Goal: Task Accomplishment & Management: Use online tool/utility

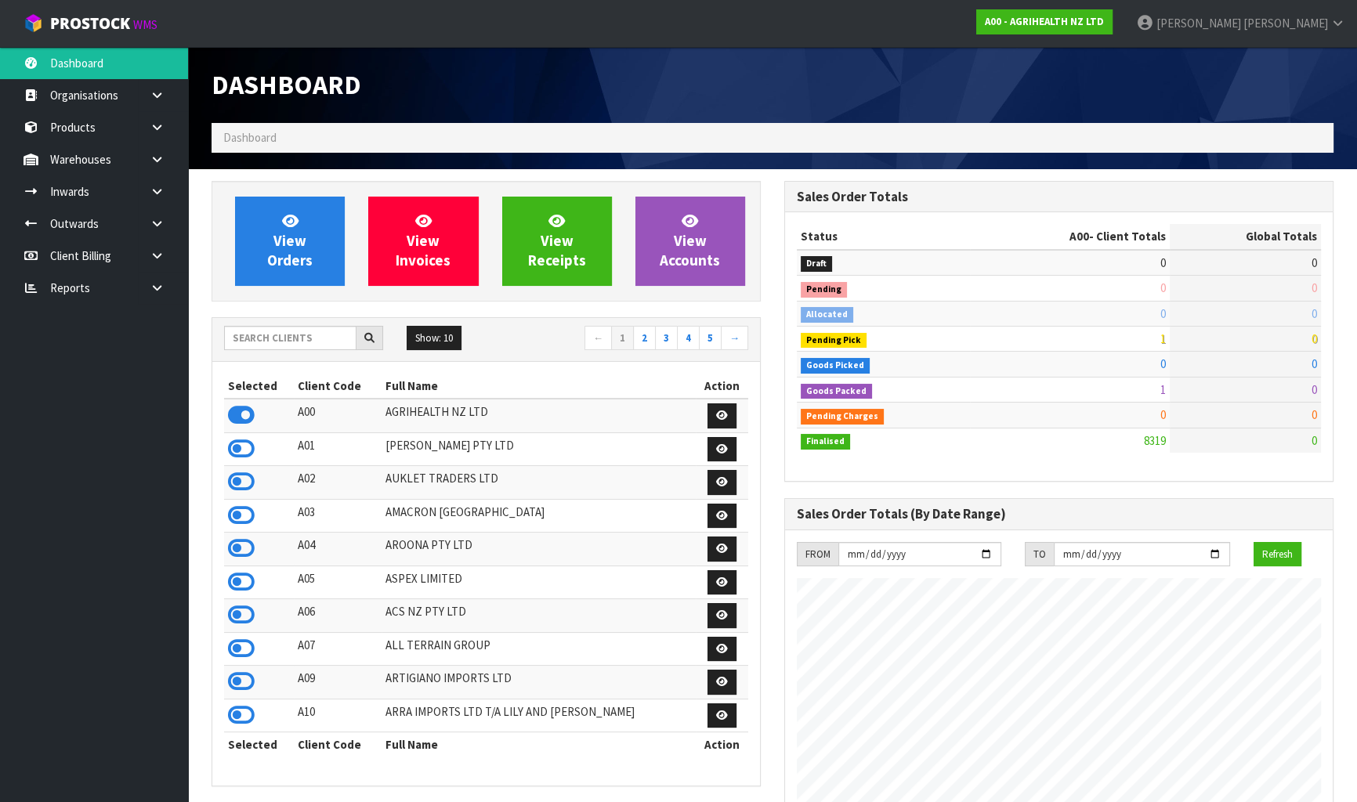
scroll to position [1185, 572]
click at [318, 344] on input "text" at bounding box center [290, 338] width 132 height 24
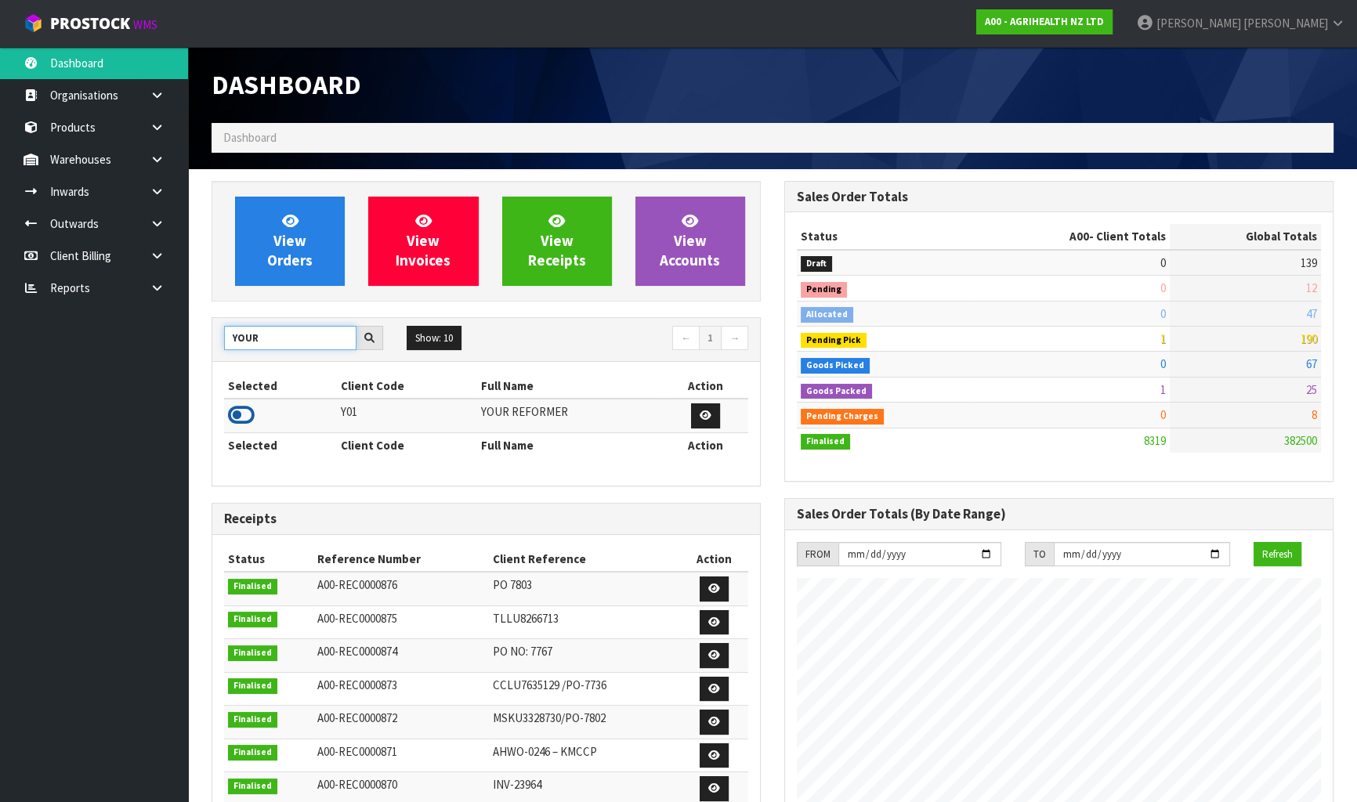
type input "YOUR"
click at [244, 410] on icon at bounding box center [241, 416] width 27 height 24
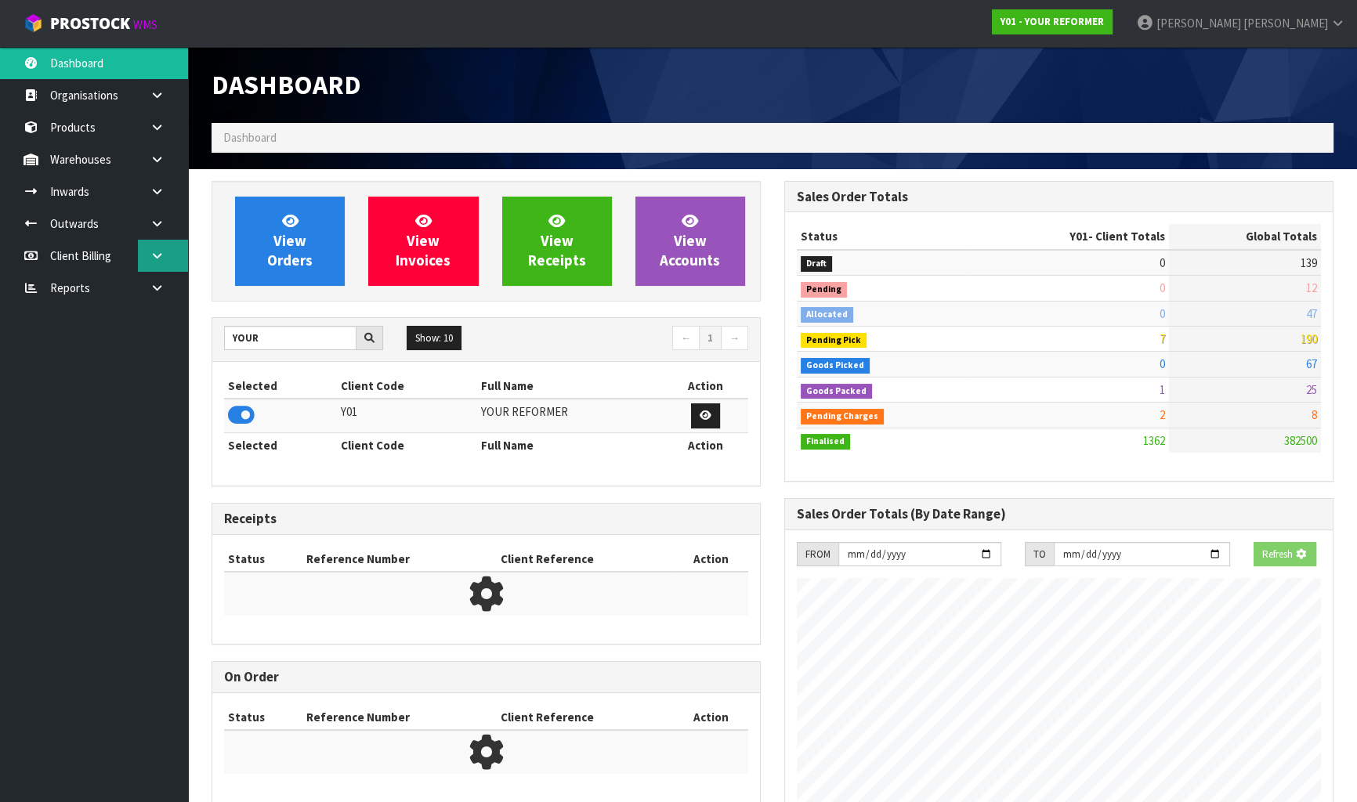
scroll to position [1108, 572]
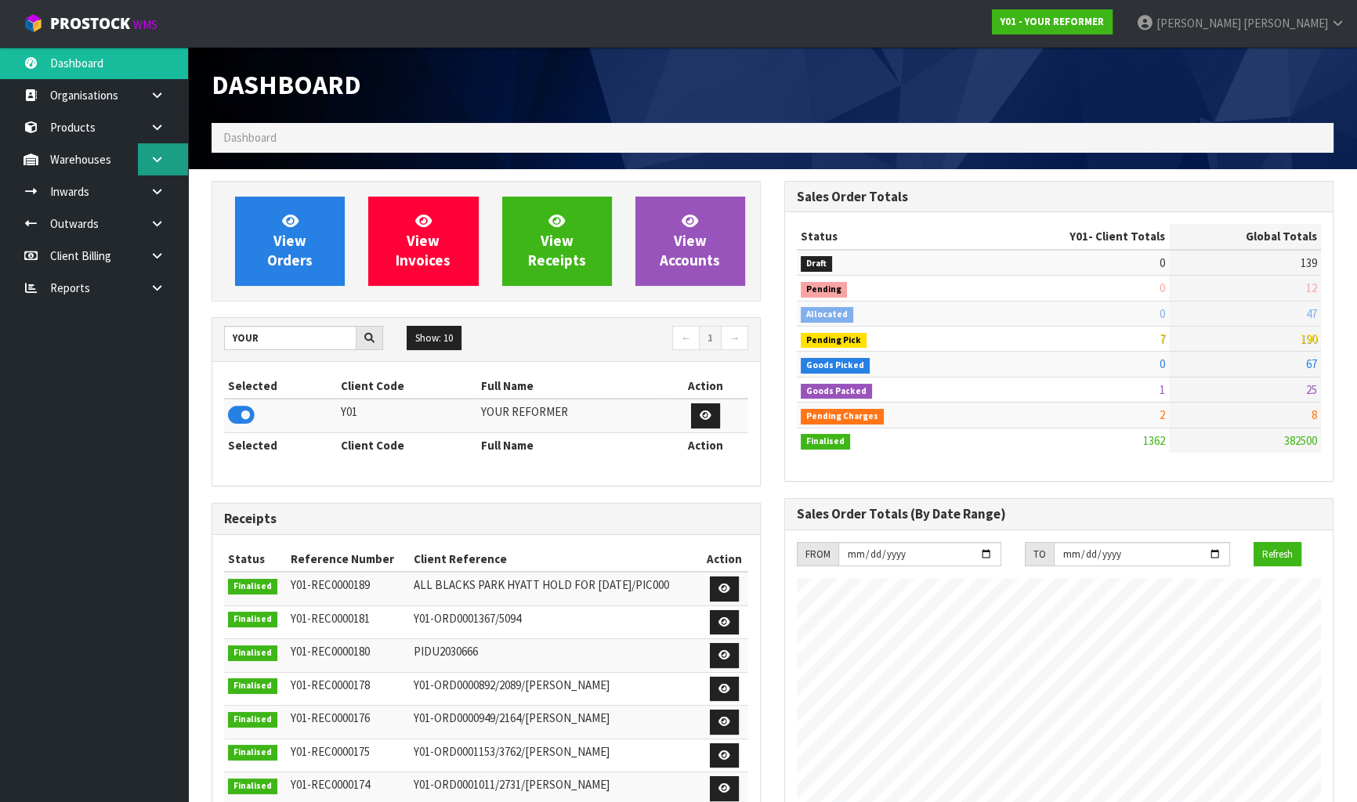
click at [146, 150] on link at bounding box center [163, 159] width 50 height 32
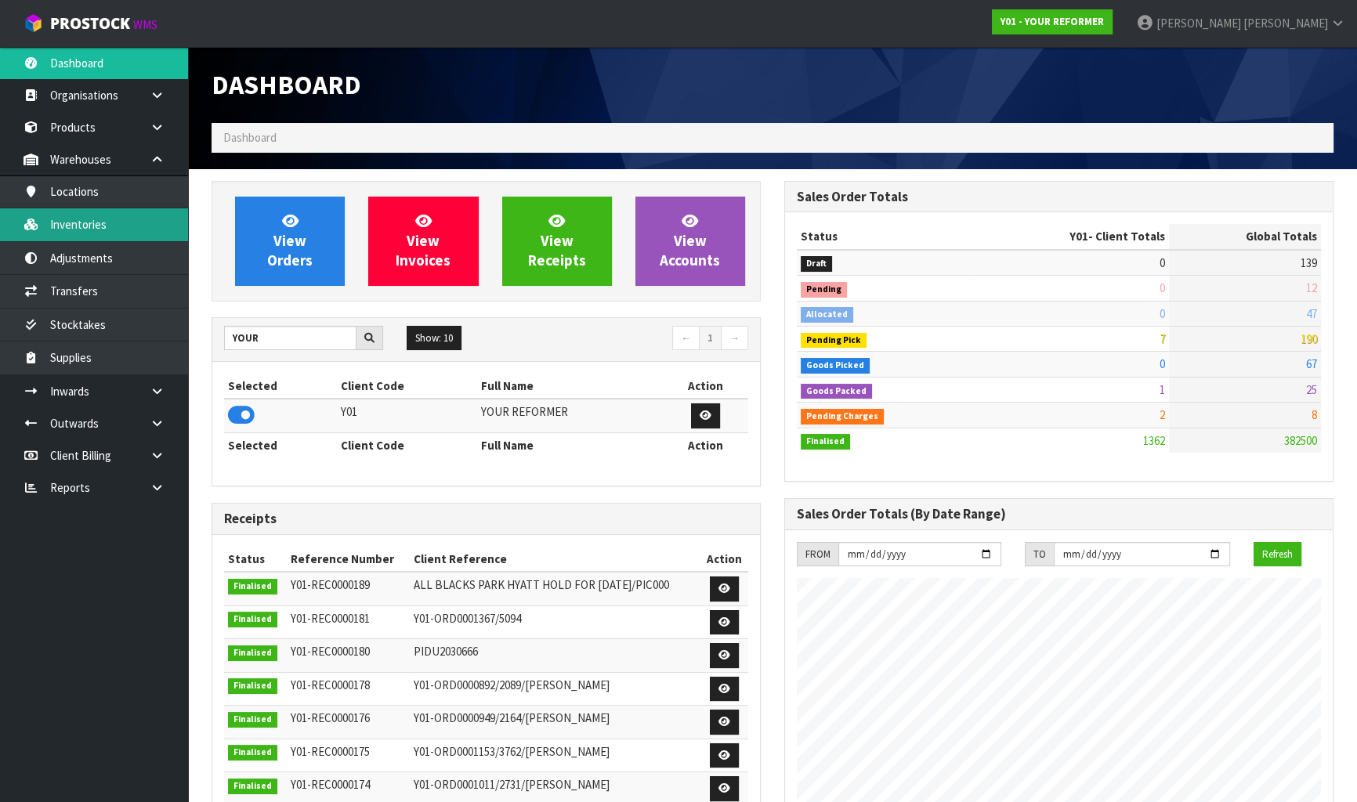
click at [106, 219] on link "Inventories" at bounding box center [94, 224] width 188 height 32
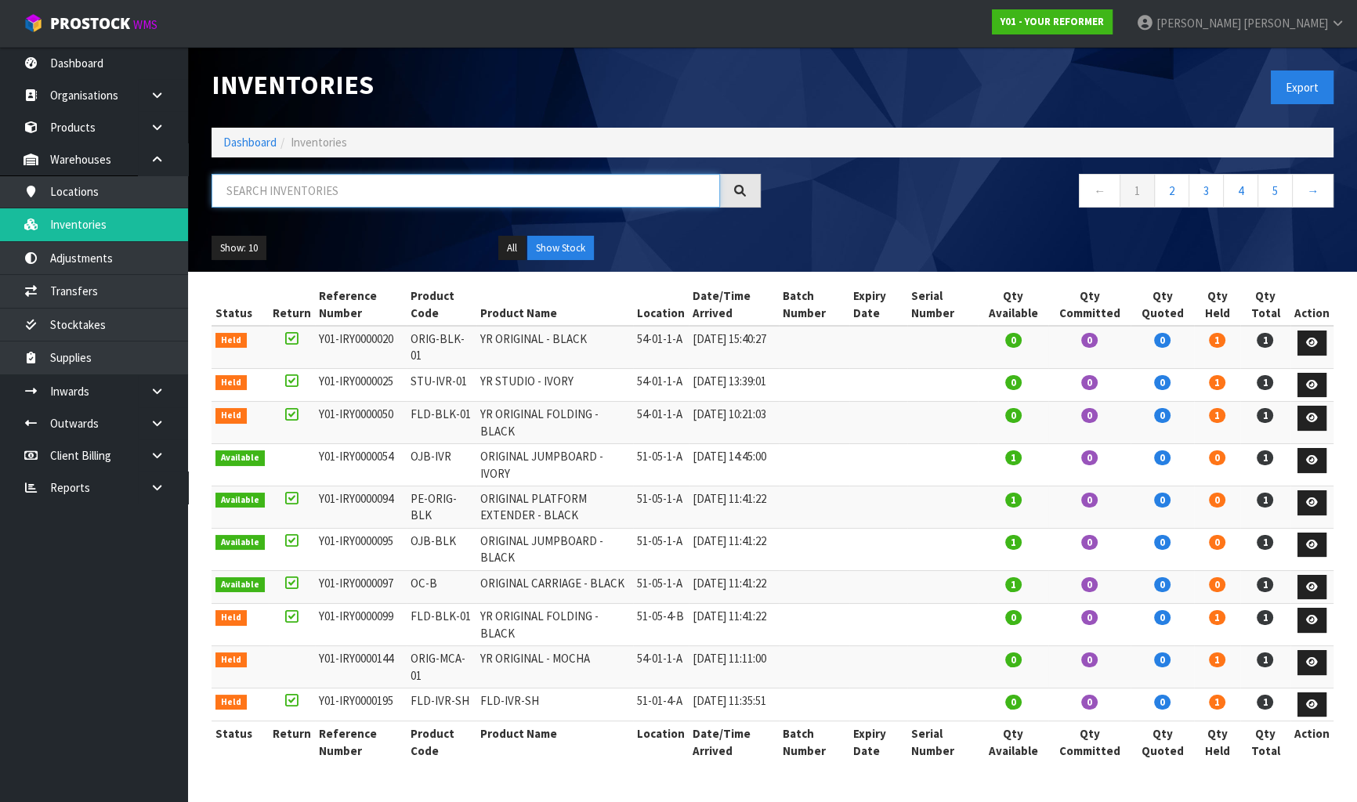
click at [295, 191] on input "text" at bounding box center [466, 191] width 509 height 34
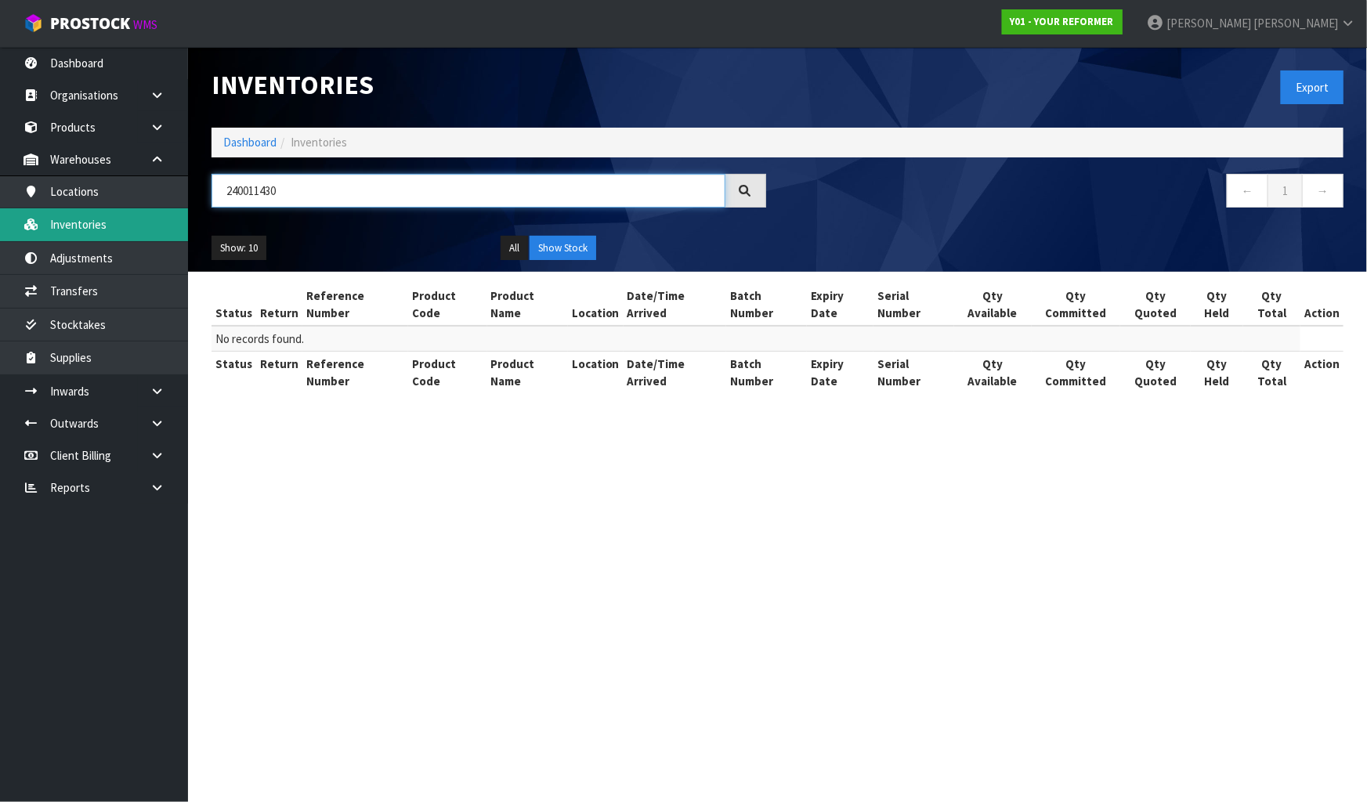
drag, startPoint x: 332, startPoint y: 194, endPoint x: 107, endPoint y: 233, distance: 228.9
click at [107, 233] on body "Toggle navigation ProStock WMS Y01 - YOUR REFORMER James Luff Logout Dashboard …" at bounding box center [683, 401] width 1367 height 802
click at [310, 195] on input "240011430" at bounding box center [469, 191] width 514 height 34
drag, startPoint x: 310, startPoint y: 195, endPoint x: 203, endPoint y: 249, distance: 120.2
click at [203, 249] on div "Inventories Export Dashboard Inventories 240011430 ← 1 → Show: 10 5 10 25 50 Al…" at bounding box center [778, 159] width 1156 height 225
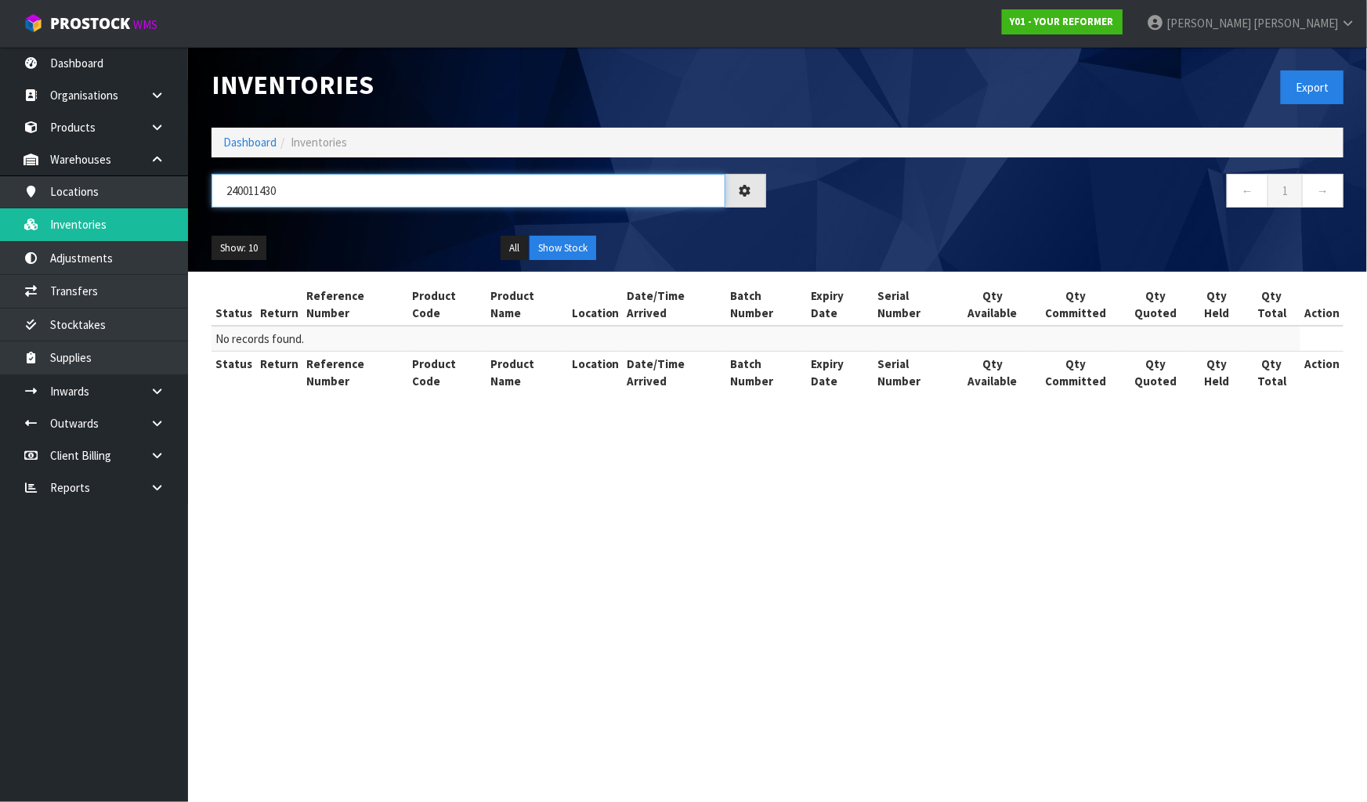
click at [346, 183] on input "240011430" at bounding box center [469, 191] width 514 height 34
type input "2"
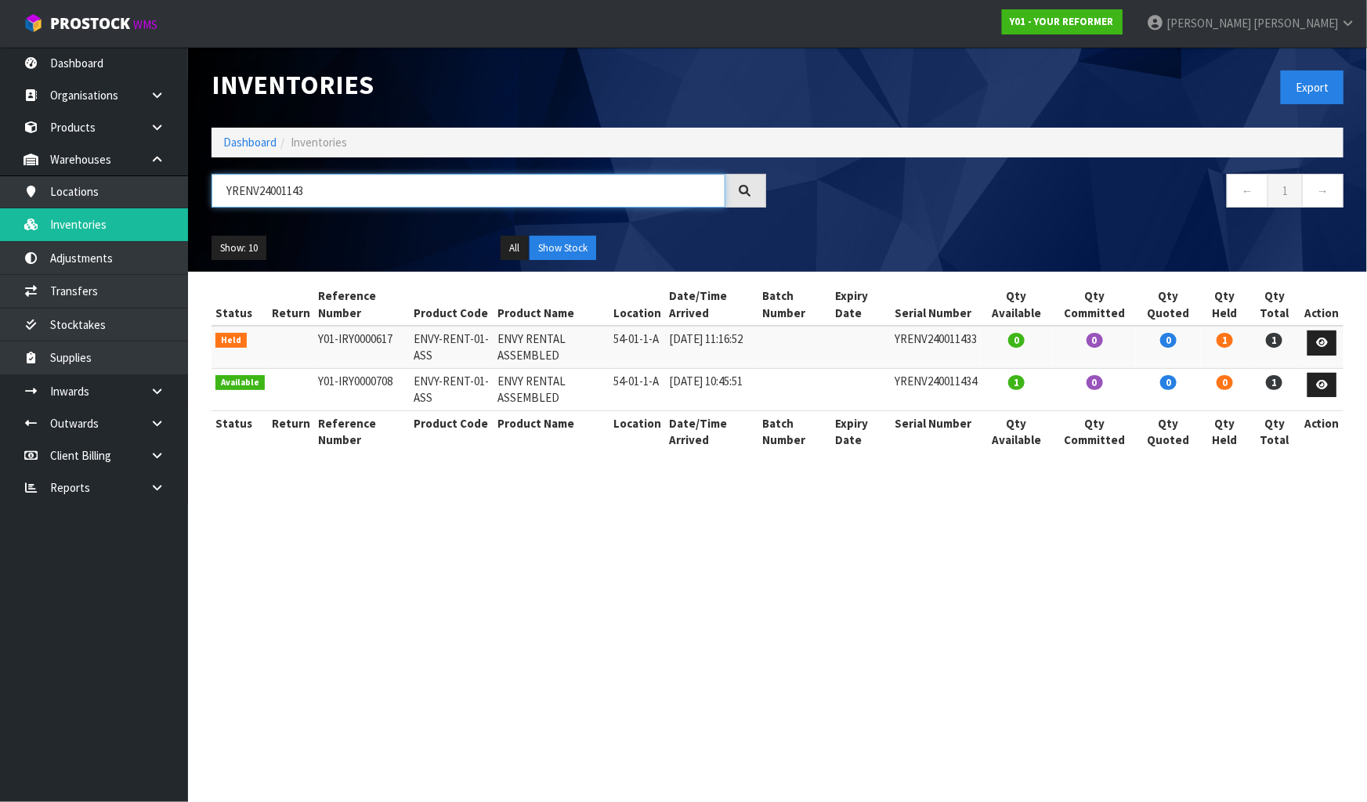
drag, startPoint x: 420, startPoint y: 179, endPoint x: 192, endPoint y: 219, distance: 231.5
click at [192, 219] on header "Inventories Export Dashboard Inventories YRENV24001143 ← 1 → Show: 10 5 10 25 5…" at bounding box center [777, 159] width 1179 height 225
type input "YRENV24001143"
click at [81, 141] on link "Products" at bounding box center [94, 127] width 188 height 32
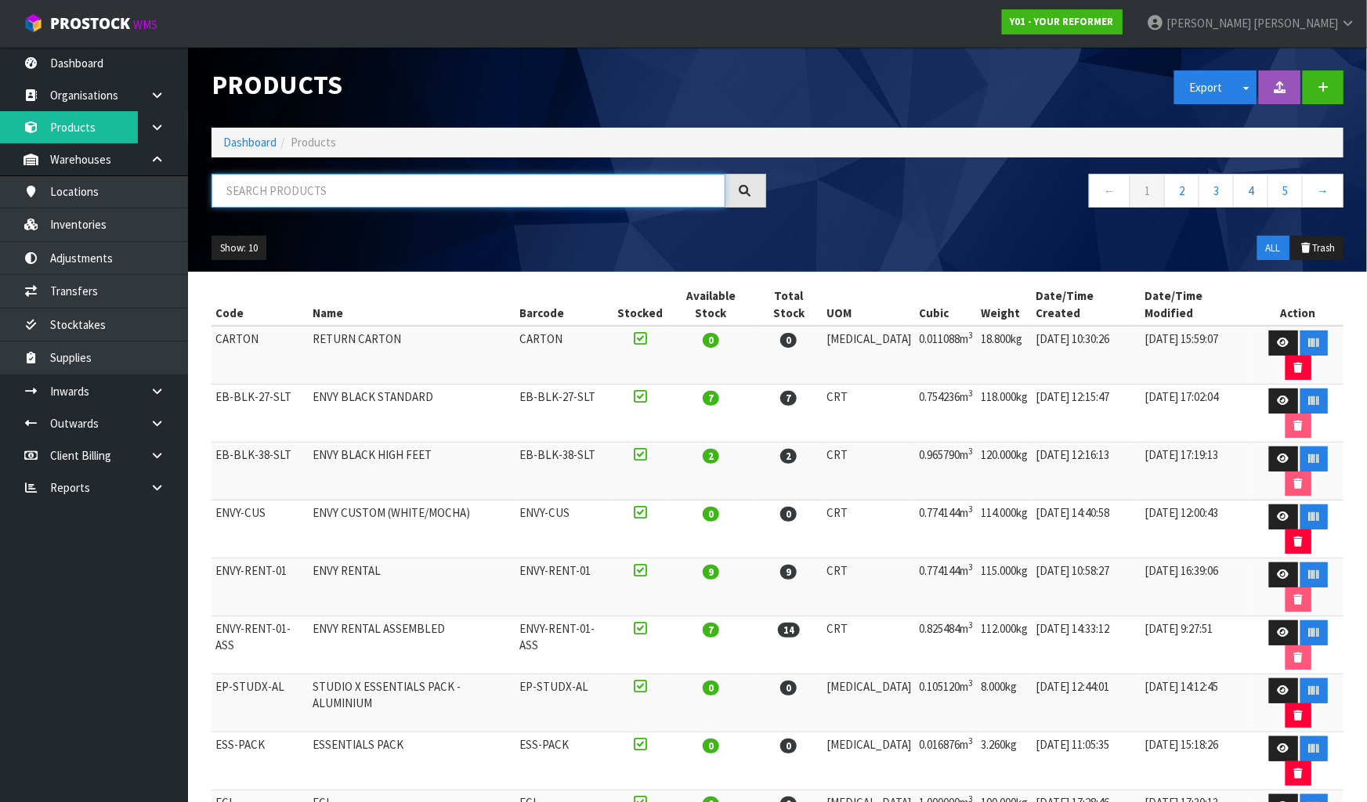
click at [300, 184] on input "text" at bounding box center [469, 191] width 514 height 34
paste input "YRENV24001143"
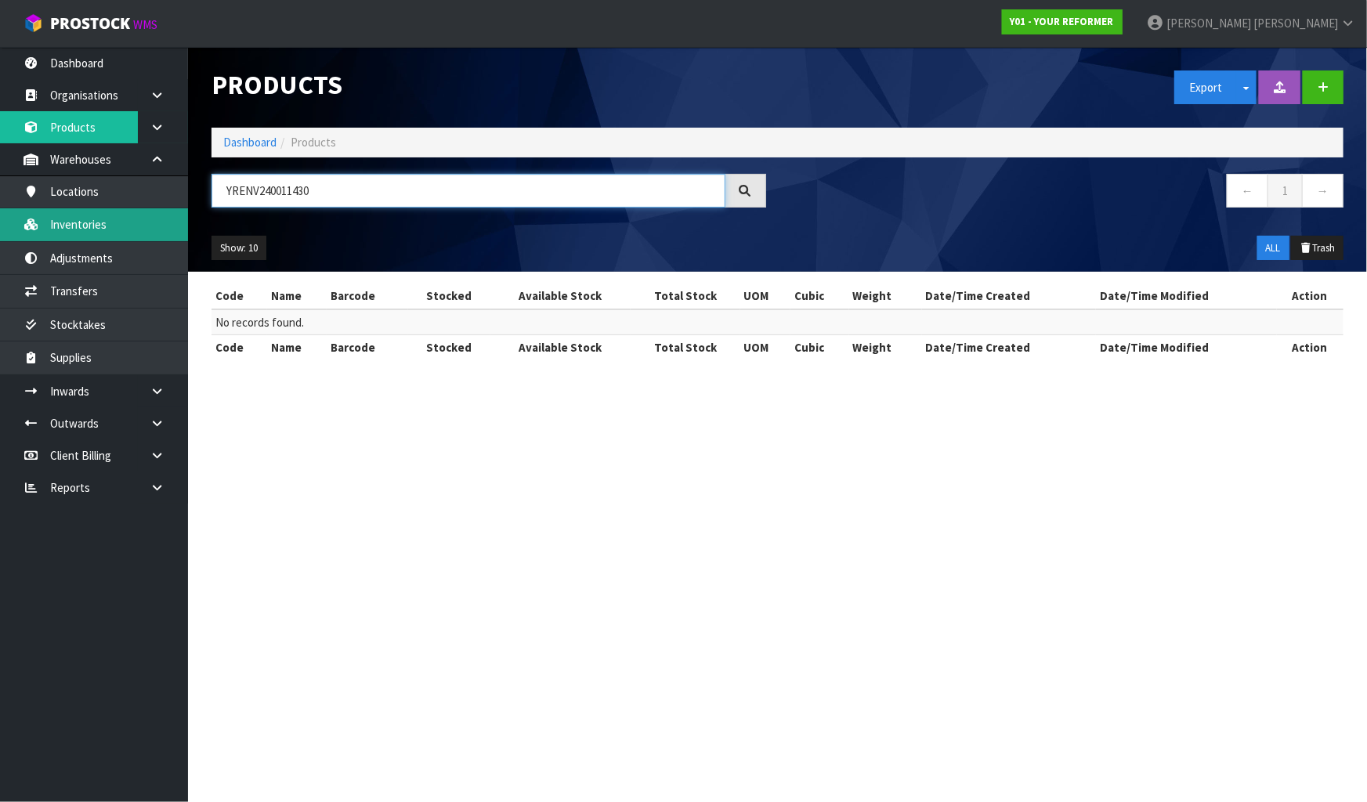
drag, startPoint x: 349, startPoint y: 190, endPoint x: 84, endPoint y: 222, distance: 266.7
click at [84, 222] on body "Toggle navigation ProStock WMS Y01 - YOUR REFORMER James Luff Logout Dashboard …" at bounding box center [683, 401] width 1367 height 802
type input "YRENV240011430"
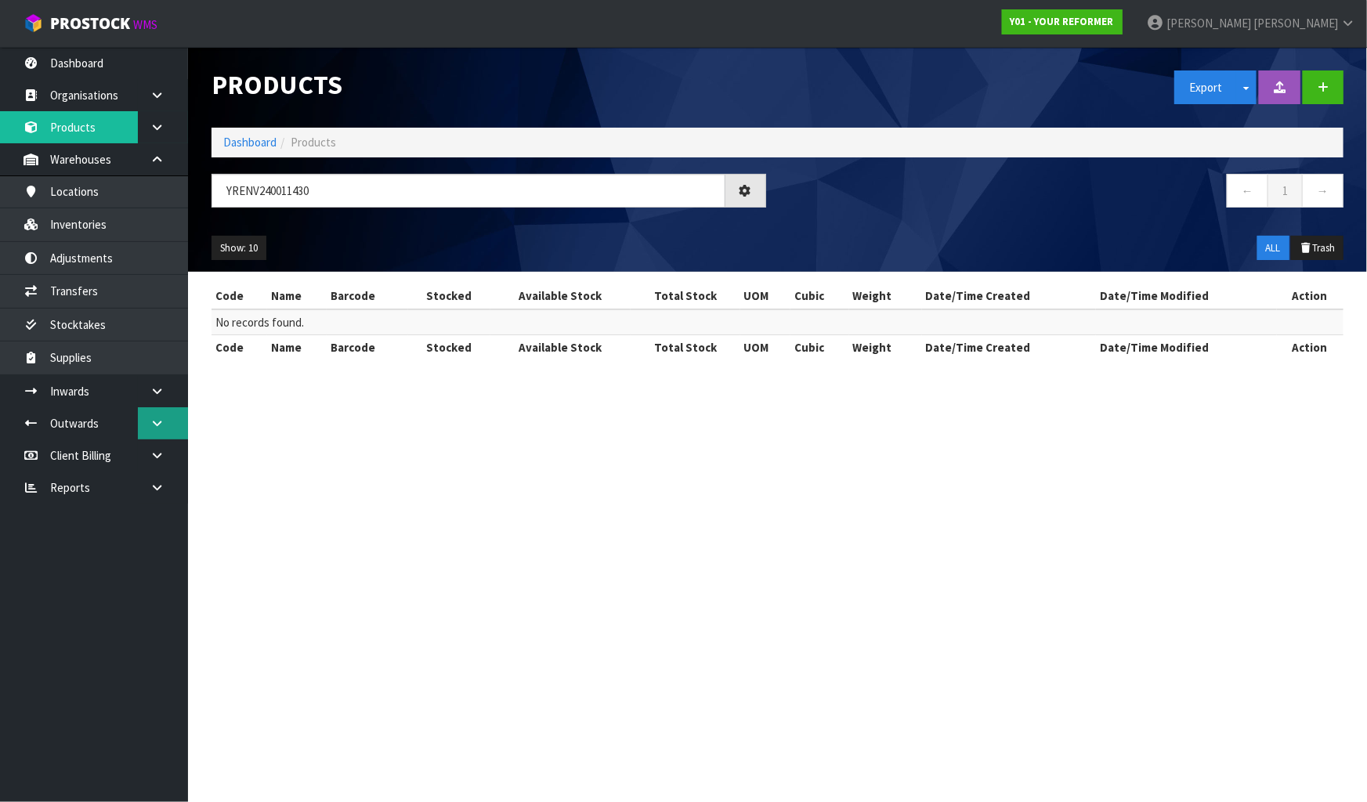
click at [169, 421] on link at bounding box center [163, 424] width 50 height 32
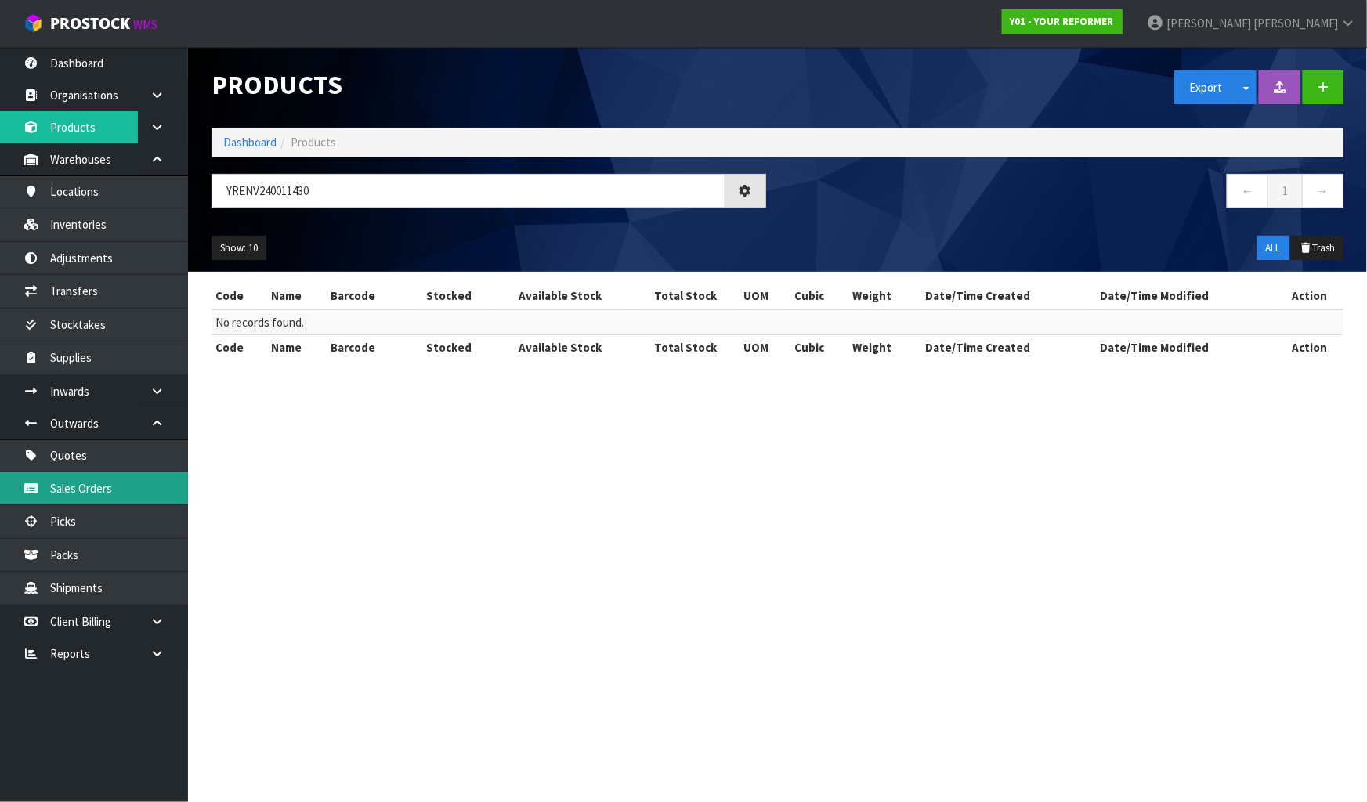
click at [138, 473] on link "Sales Orders" at bounding box center [94, 489] width 188 height 32
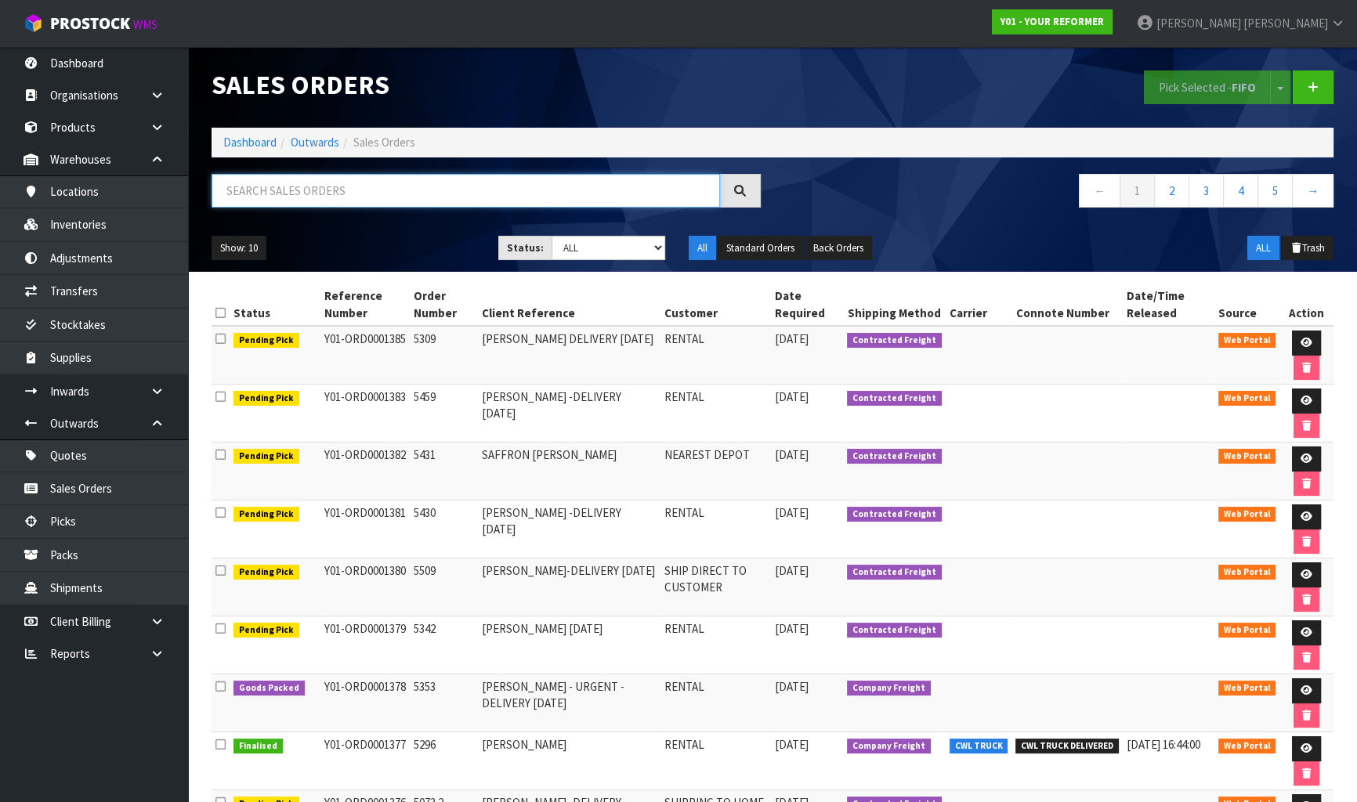
click at [319, 197] on input "text" at bounding box center [466, 191] width 509 height 34
paste input "YRENV240011430"
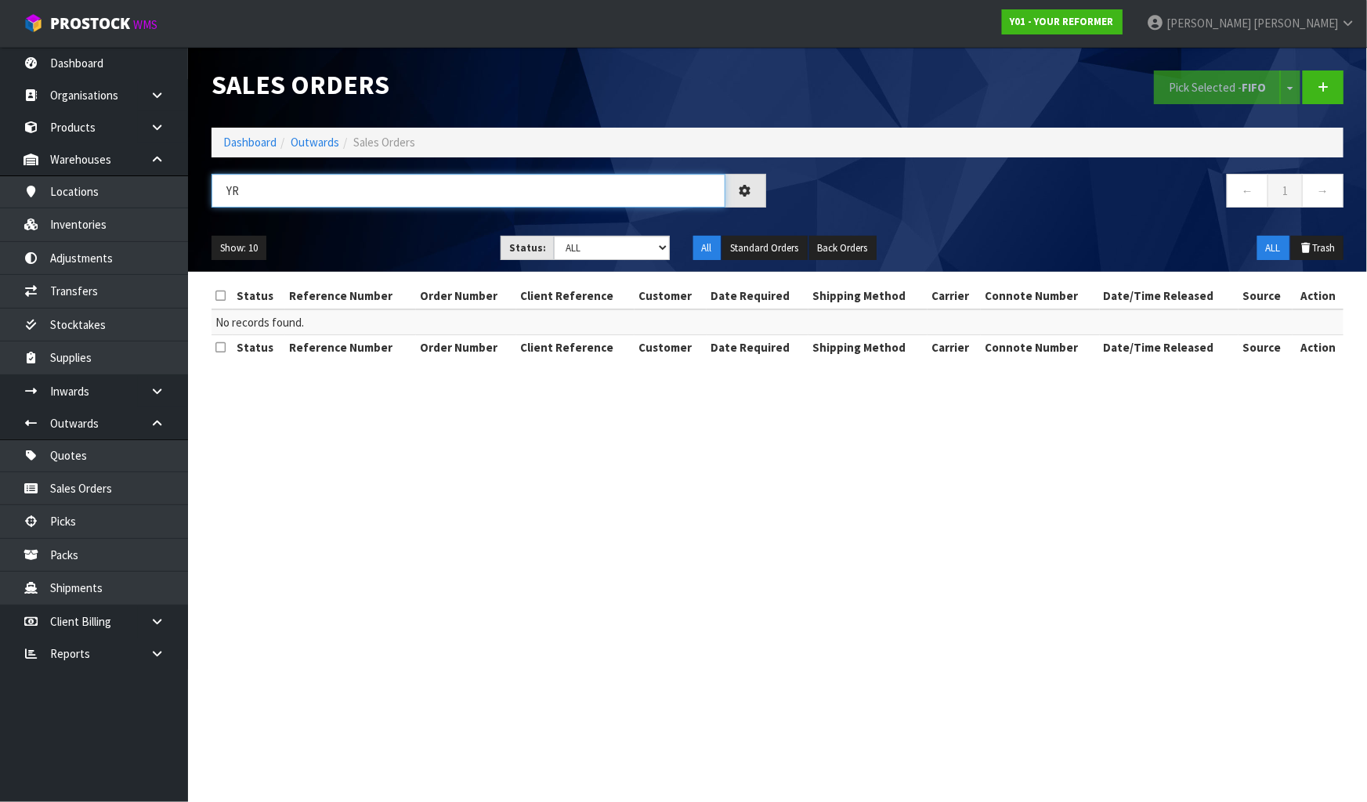
type input "Y"
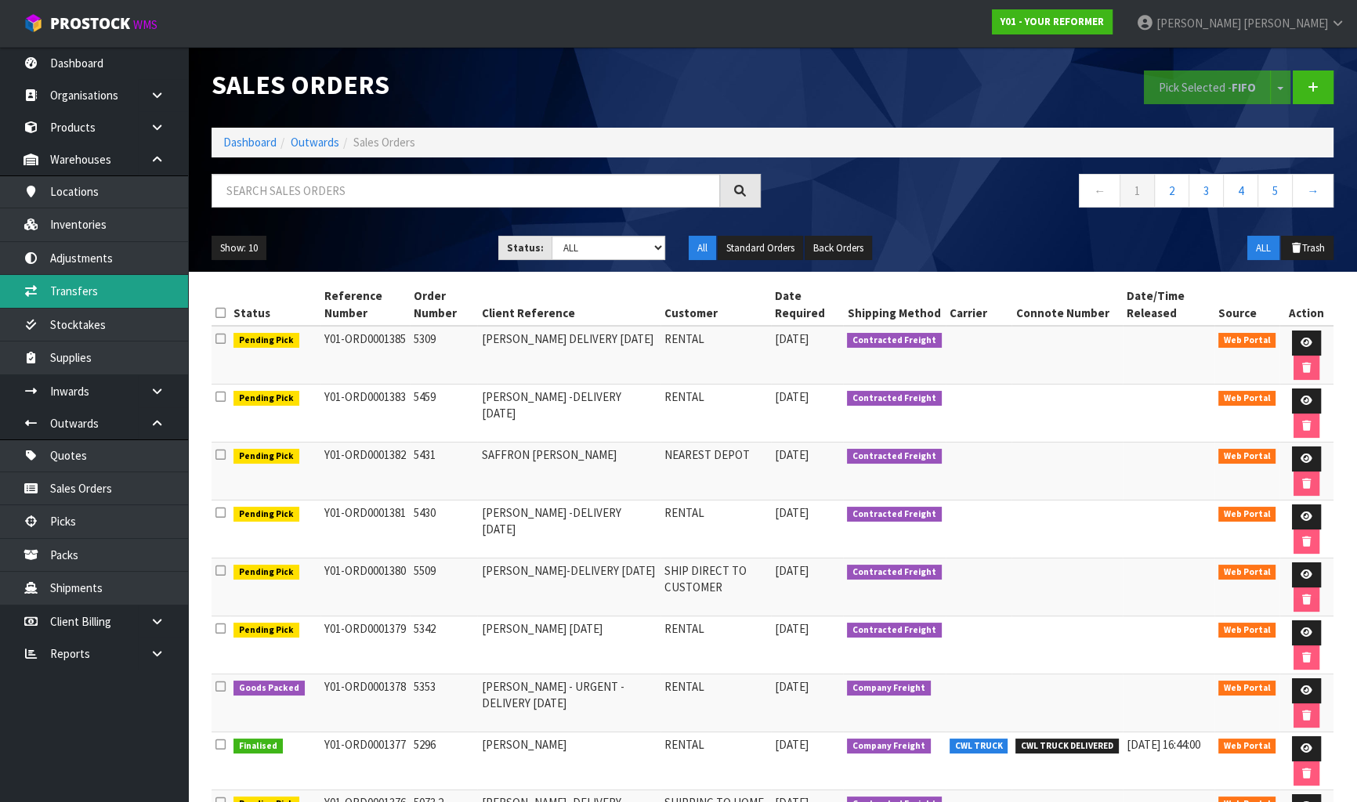
click at [70, 294] on link "Transfers" at bounding box center [94, 291] width 188 height 32
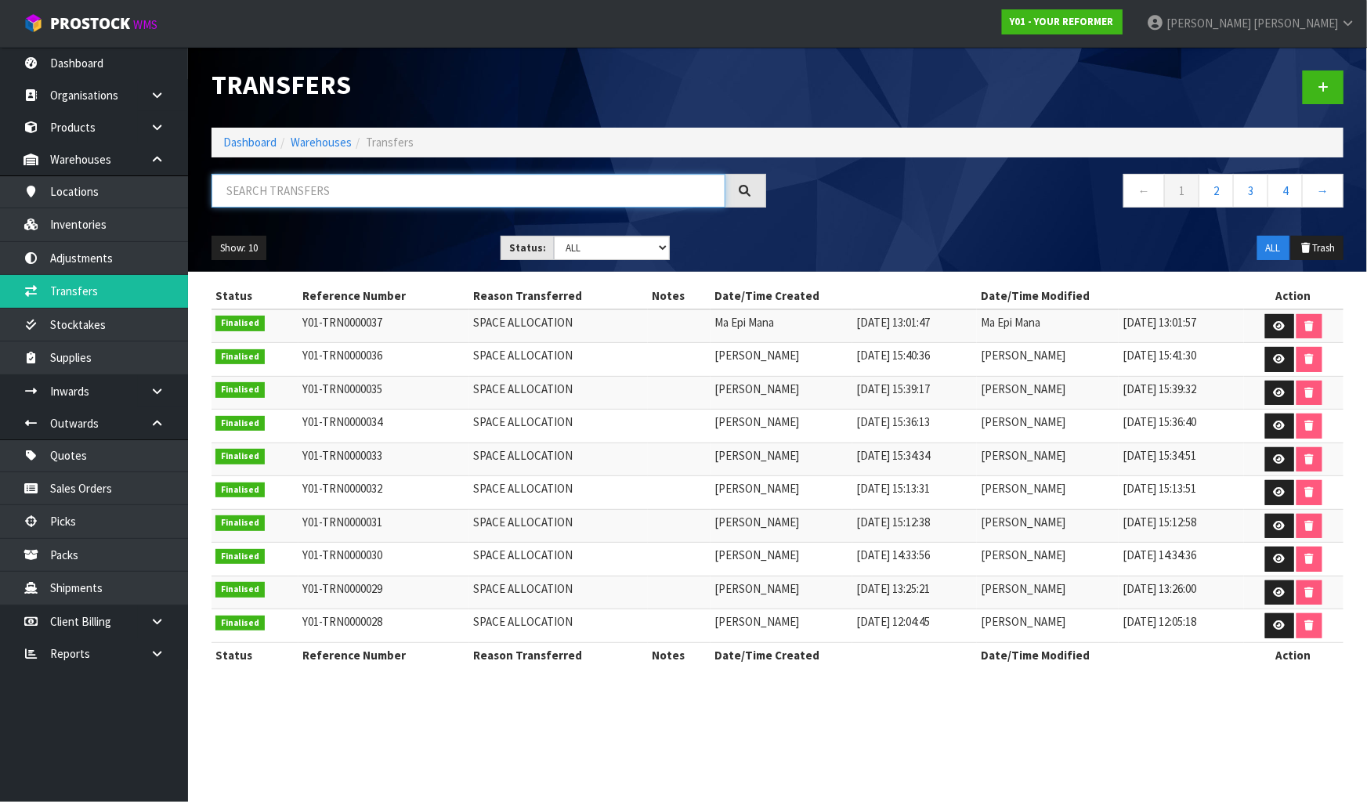
click at [273, 201] on input "text" at bounding box center [469, 191] width 514 height 34
paste input "YRENV240011430"
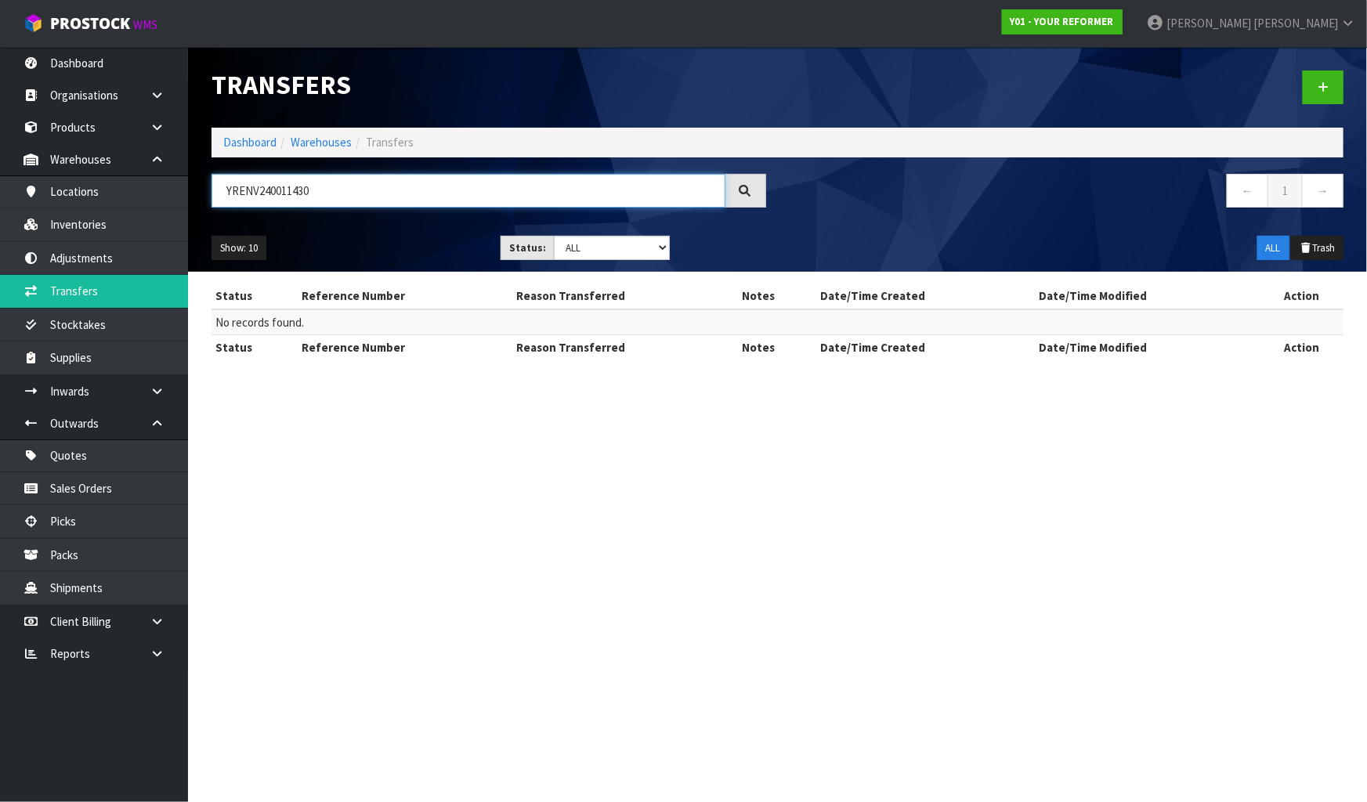
click at [365, 198] on input "YRENV240011430" at bounding box center [469, 191] width 514 height 34
drag, startPoint x: 313, startPoint y: 191, endPoint x: 95, endPoint y: 266, distance: 231.0
click at [95, 266] on body "Toggle navigation ProStock WMS Y01 - YOUR REFORMER James Luff Logout Dashboard …" at bounding box center [683, 401] width 1367 height 802
type input "YRENV240011"
click at [140, 229] on link "Inventories" at bounding box center [94, 224] width 188 height 32
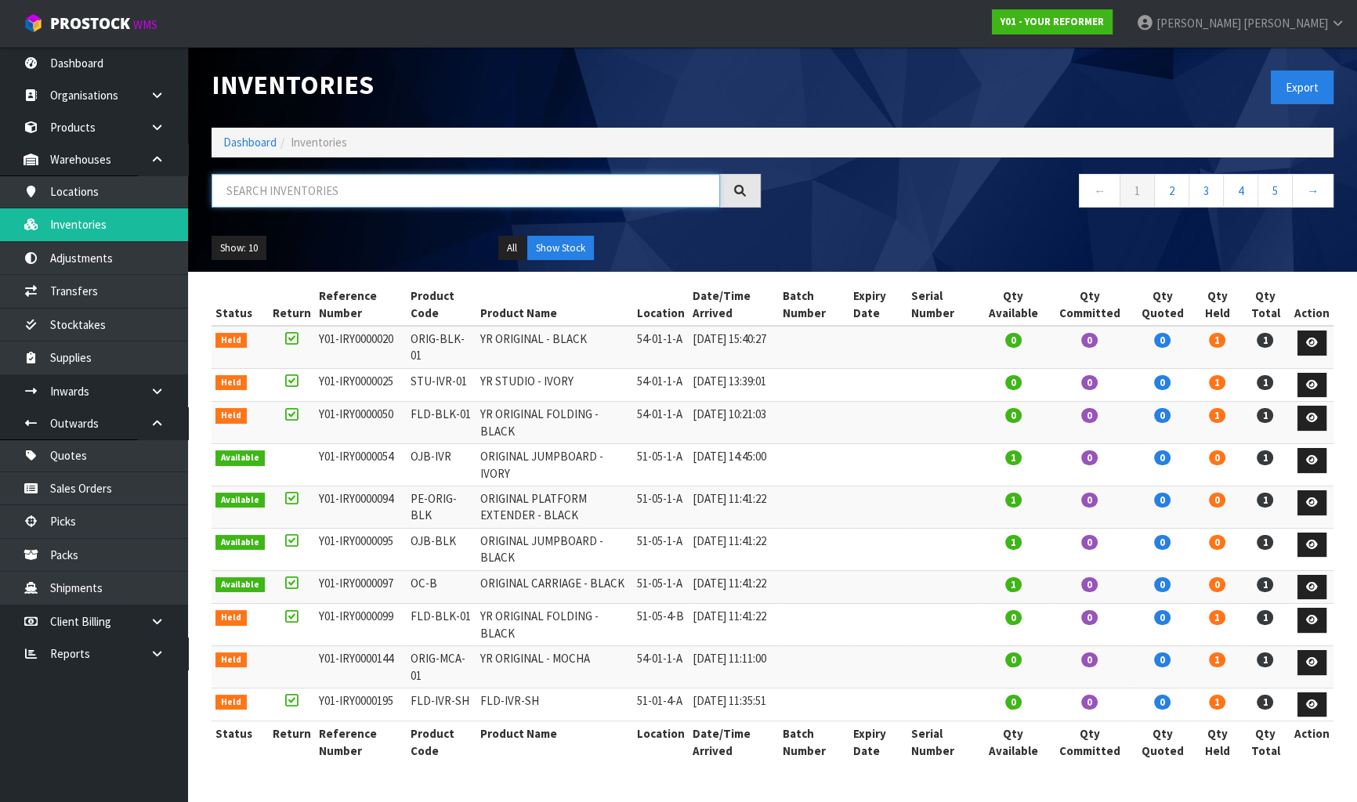
click at [364, 195] on input "text" at bounding box center [466, 191] width 509 height 34
paste input "YRENV240011"
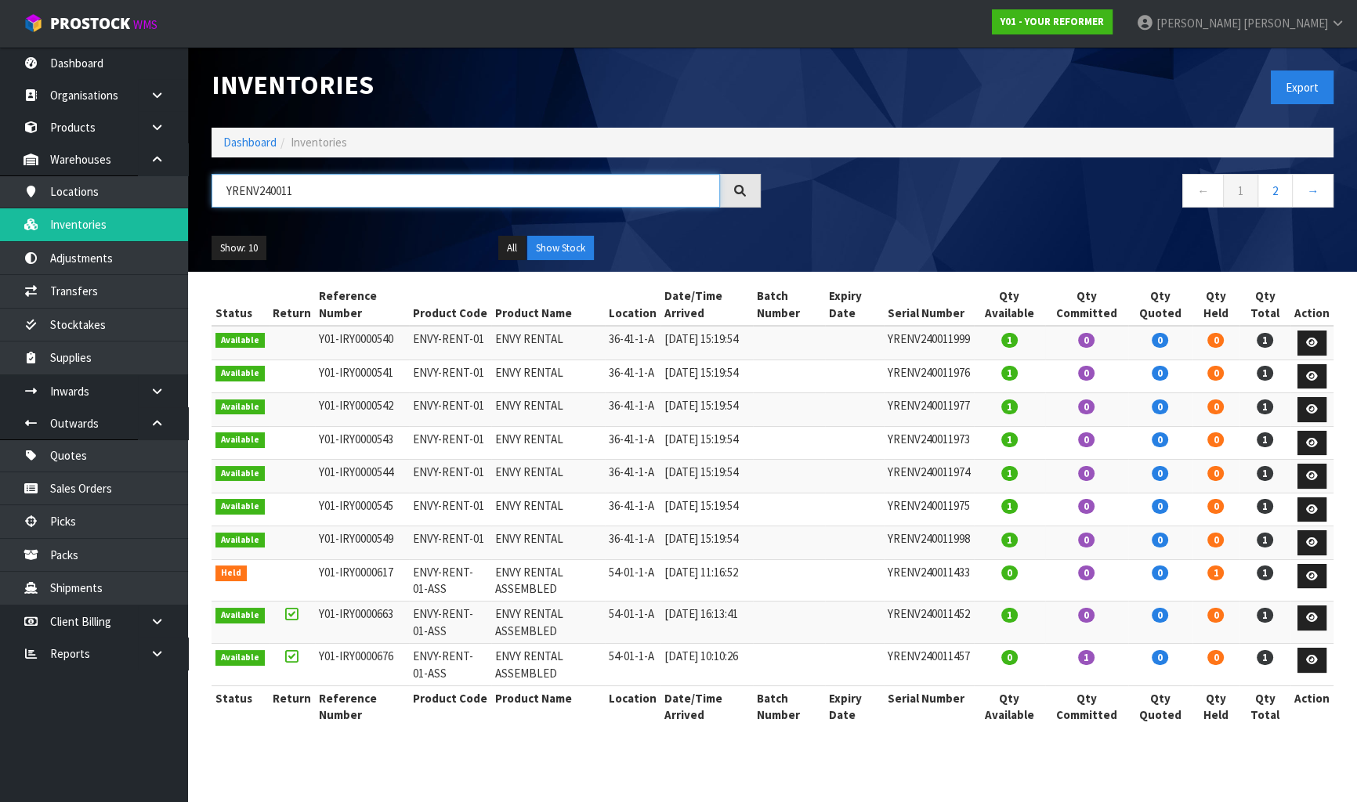
type input "YRENV240011"
click at [415, 339] on td "ENVY-RENT-01" at bounding box center [450, 343] width 83 height 34
copy tr "ENVY-RENT-01"
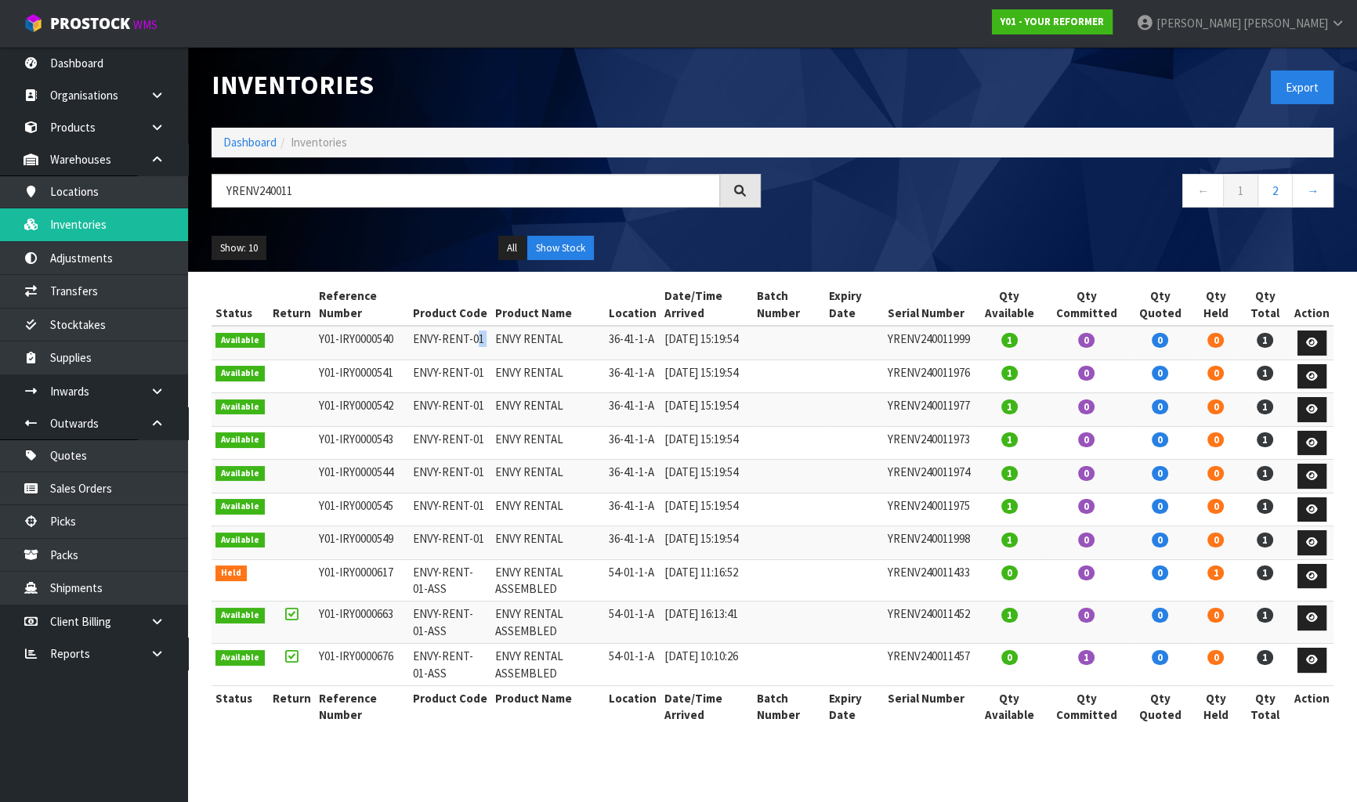
click at [438, 339] on td "ENVY-RENT-01" at bounding box center [450, 343] width 83 height 34
drag, startPoint x: 590, startPoint y: 187, endPoint x: 479, endPoint y: 176, distance: 111.8
click at [479, 176] on input "YRENV240011" at bounding box center [466, 191] width 509 height 34
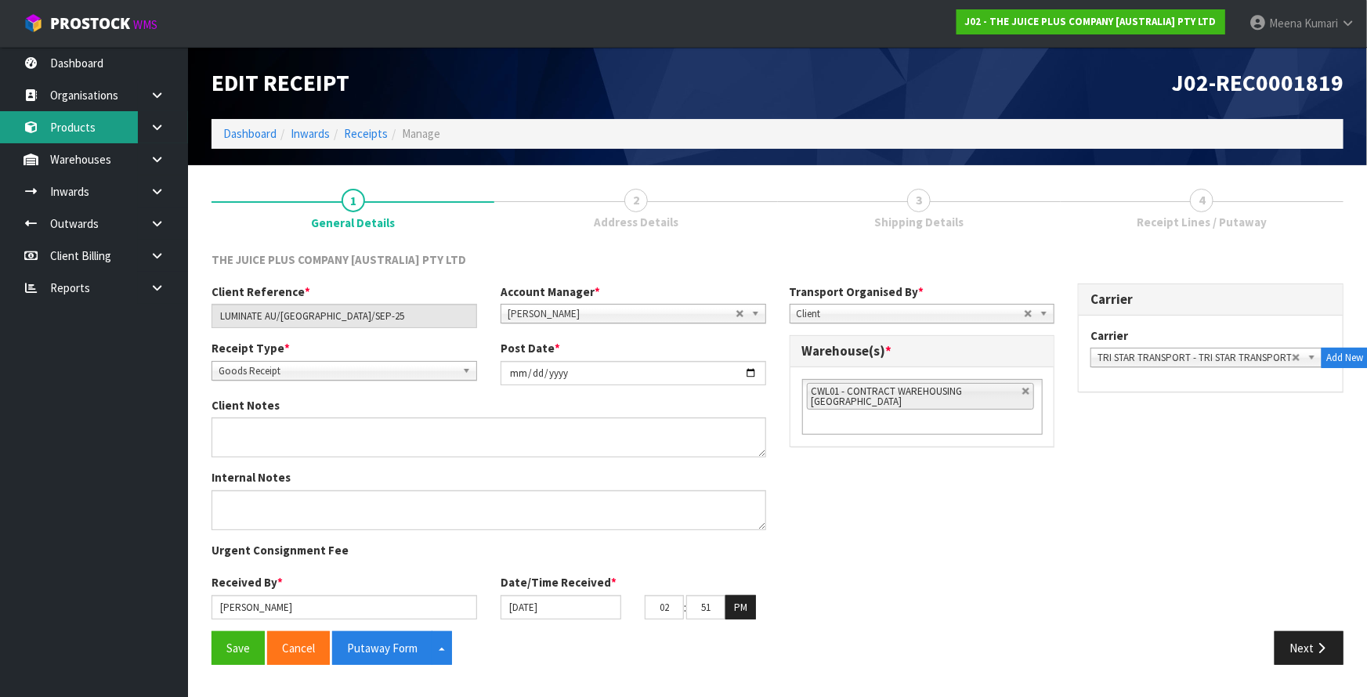
click at [114, 118] on link "Products" at bounding box center [94, 127] width 188 height 32
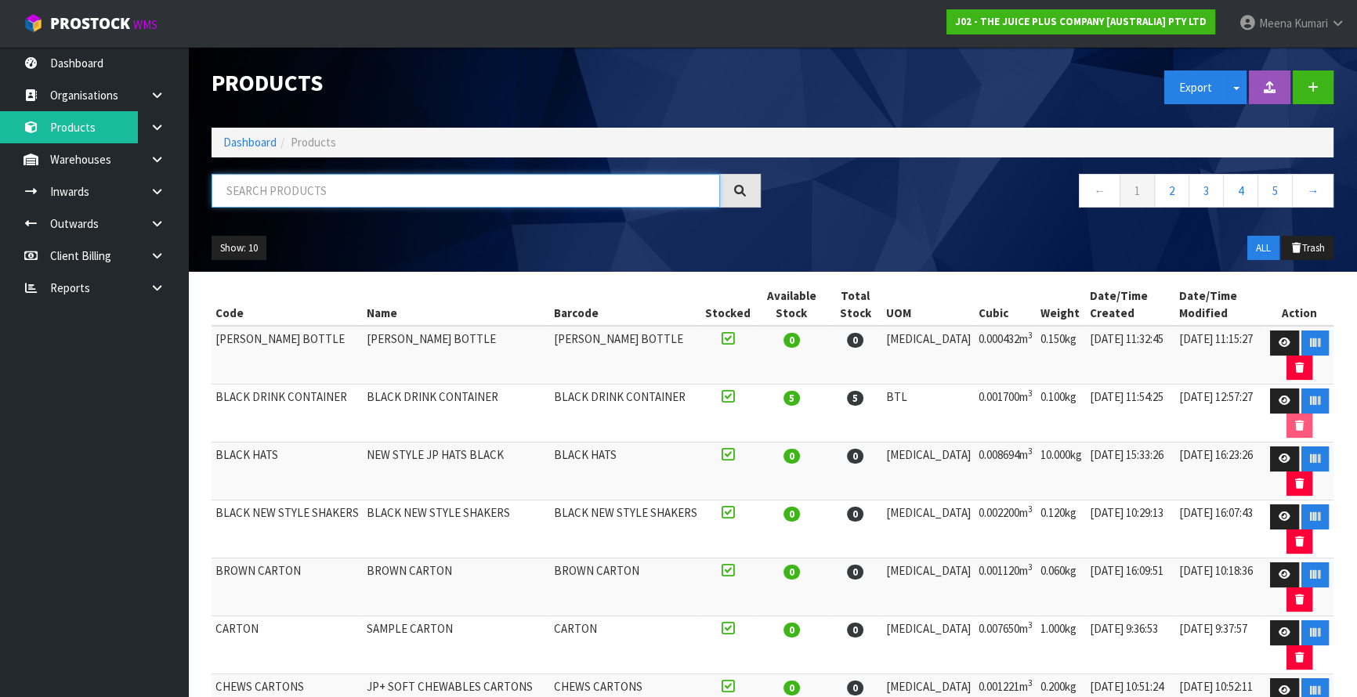
click at [268, 189] on input "text" at bounding box center [466, 191] width 509 height 34
paste input "2415NZBS1"
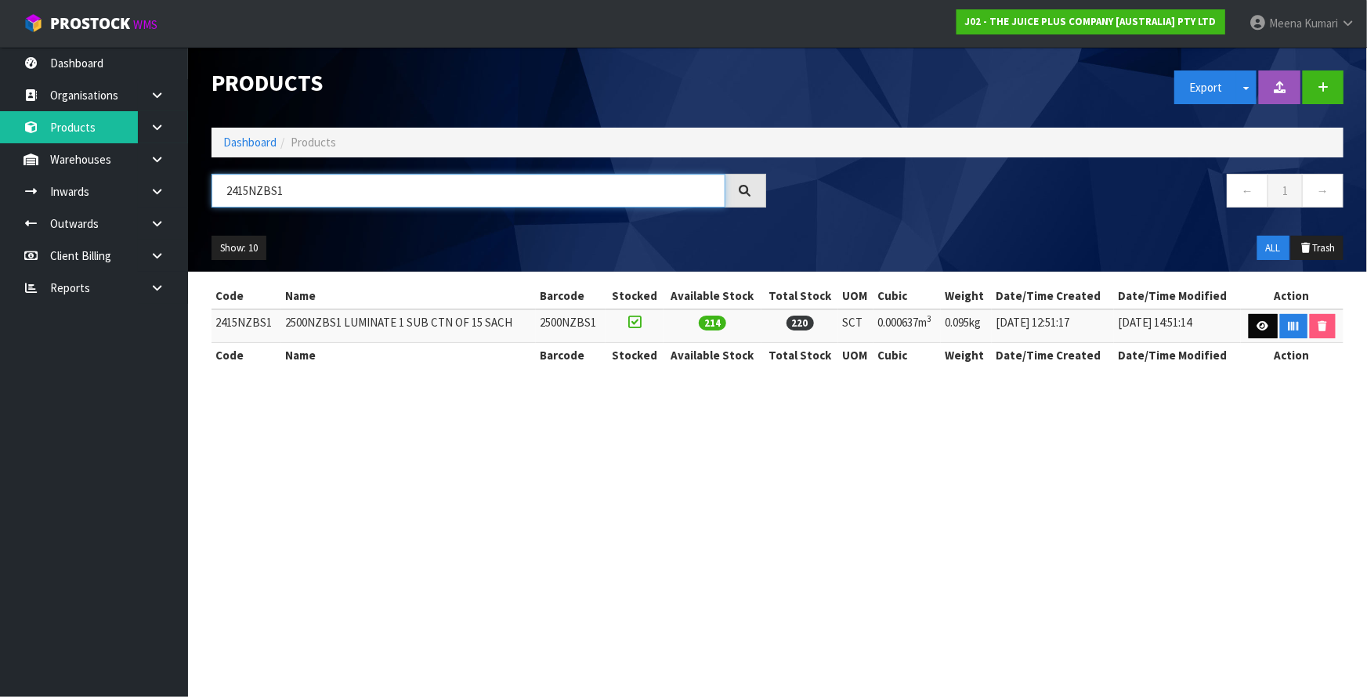
type input "2415NZBS1"
click at [1255, 324] on link at bounding box center [1263, 326] width 29 height 25
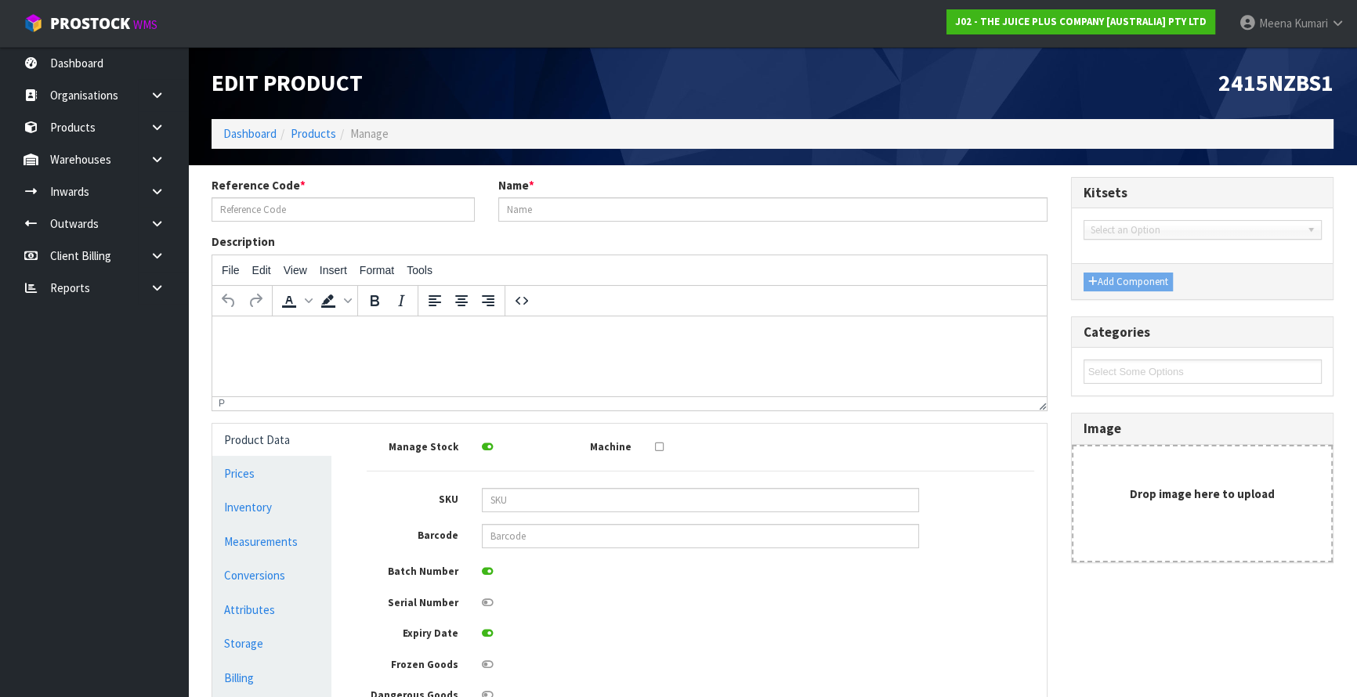
type input "2415NZBS1"
type input "2500NZBS1 LUMINATE 1 SUB CTN OF 15 SACH"
type input "2500NZBS1"
type input "7"
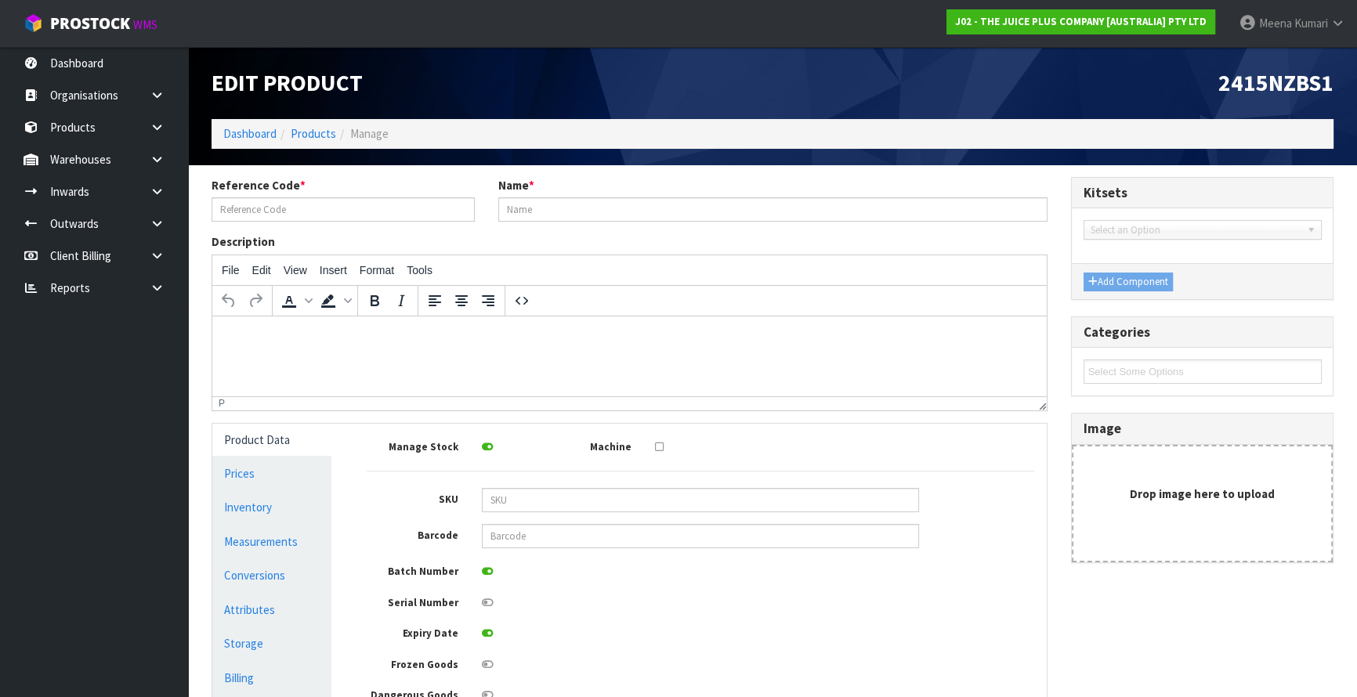
type input "13"
type input "0.000637"
type input "0.095"
click at [298, 541] on link "Measurements" at bounding box center [271, 542] width 119 height 32
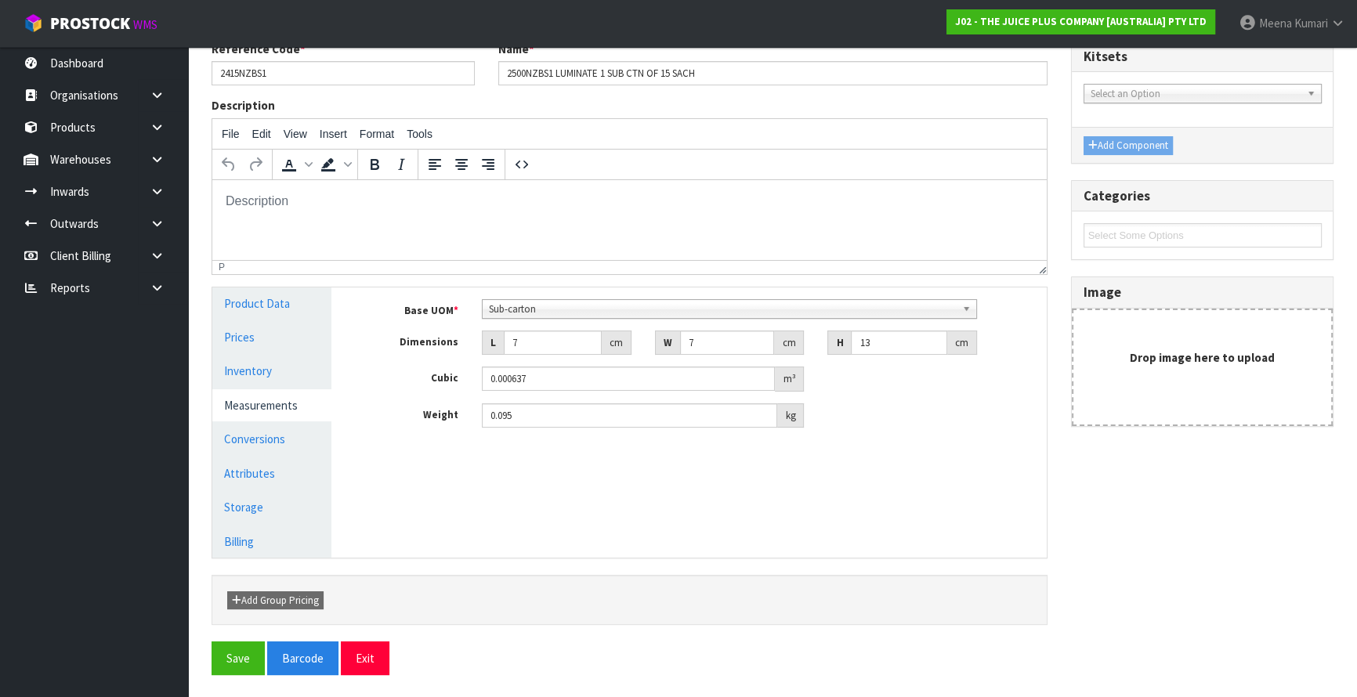
scroll to position [137, 0]
click at [314, 439] on link "Conversions" at bounding box center [271, 438] width 119 height 32
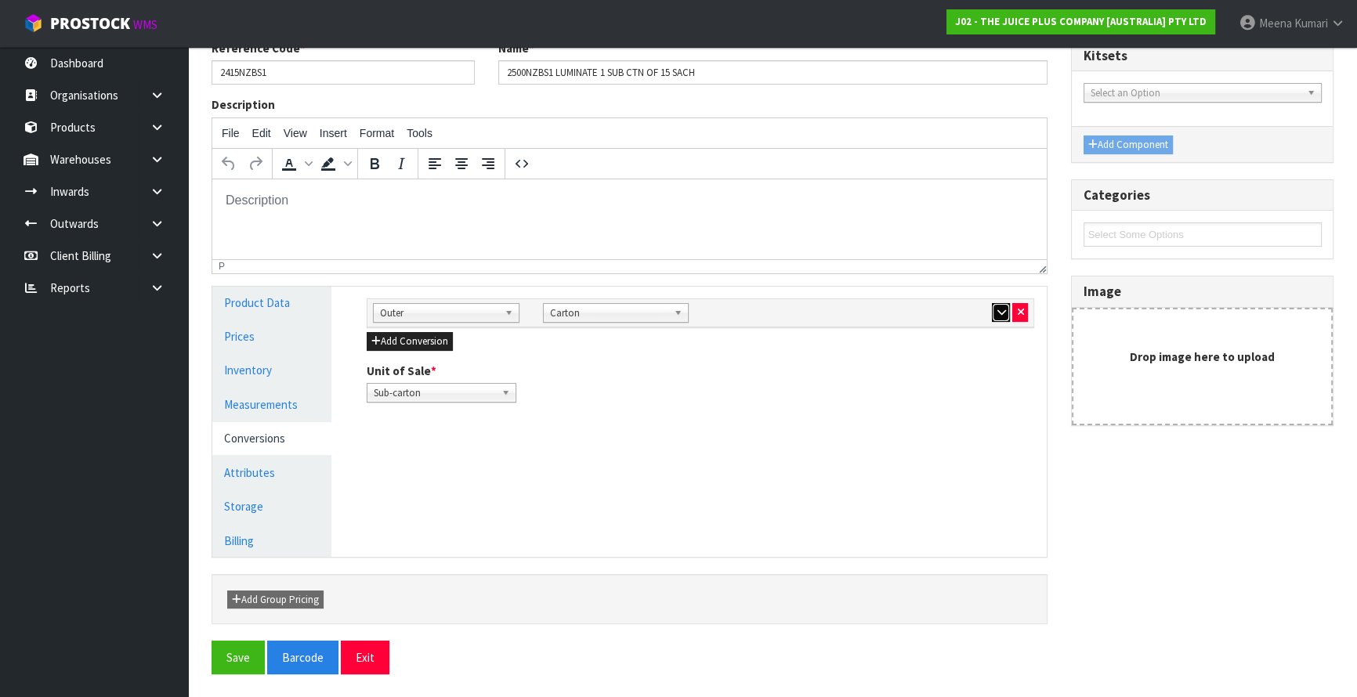
click at [992, 313] on button "button" at bounding box center [1001, 312] width 18 height 19
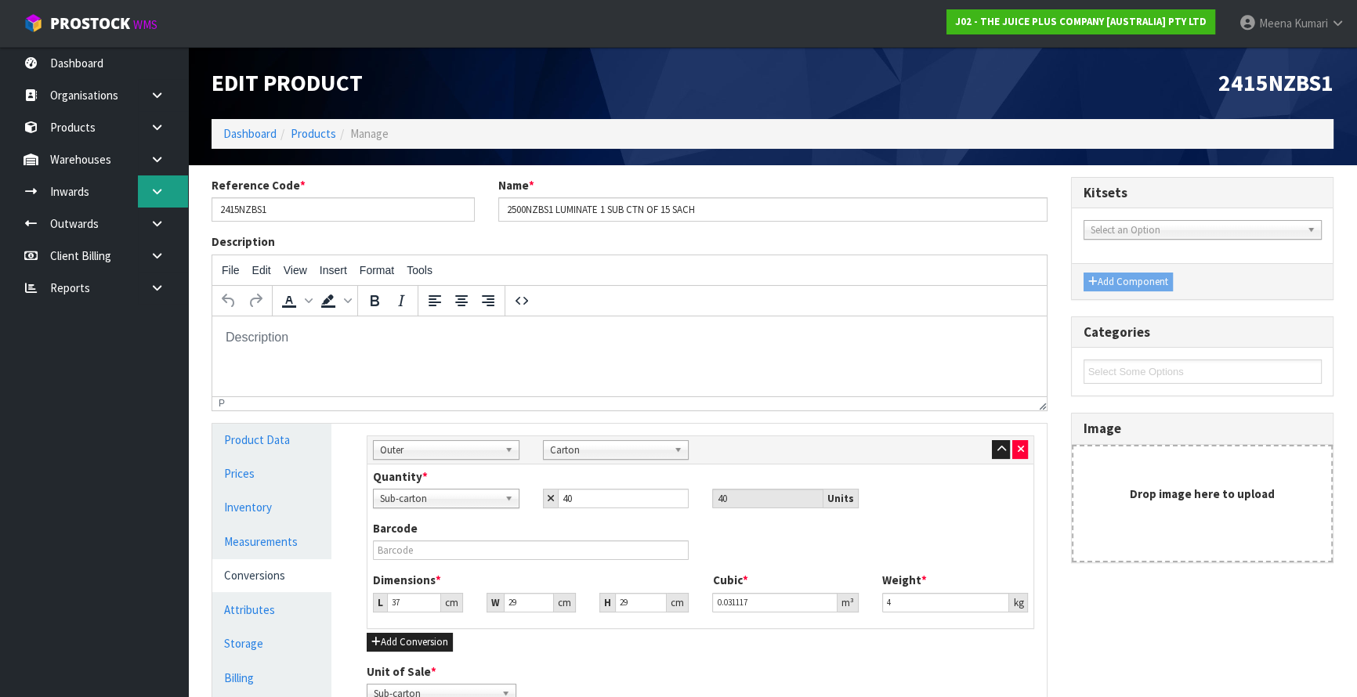
click at [162, 187] on icon at bounding box center [157, 192] width 15 height 12
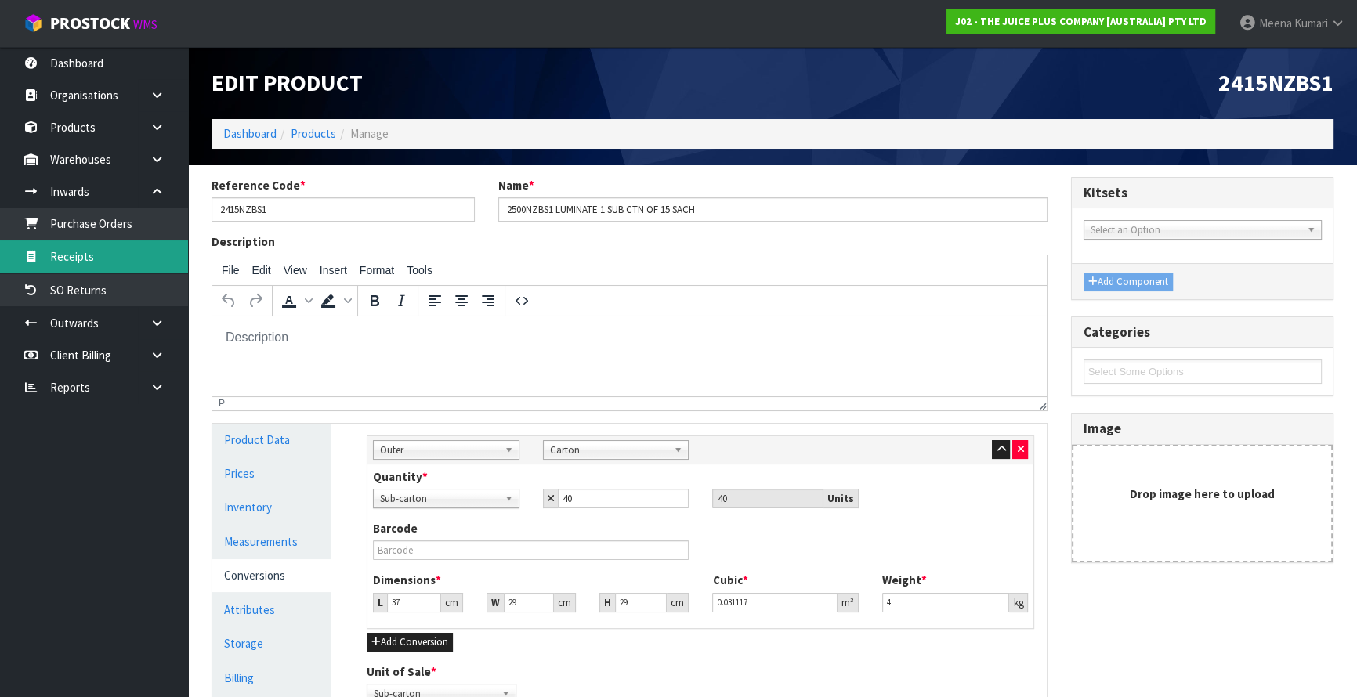
click at [143, 265] on link "Receipts" at bounding box center [94, 257] width 188 height 32
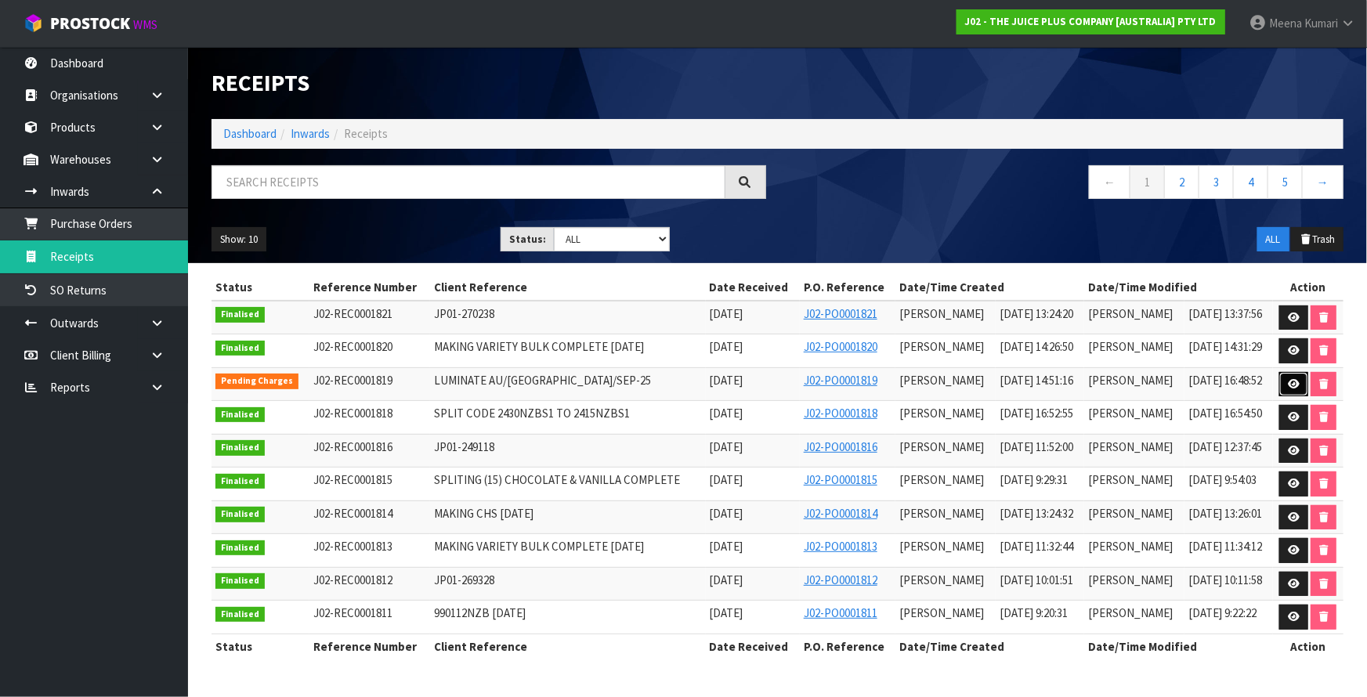
click at [1297, 376] on link at bounding box center [1294, 384] width 29 height 25
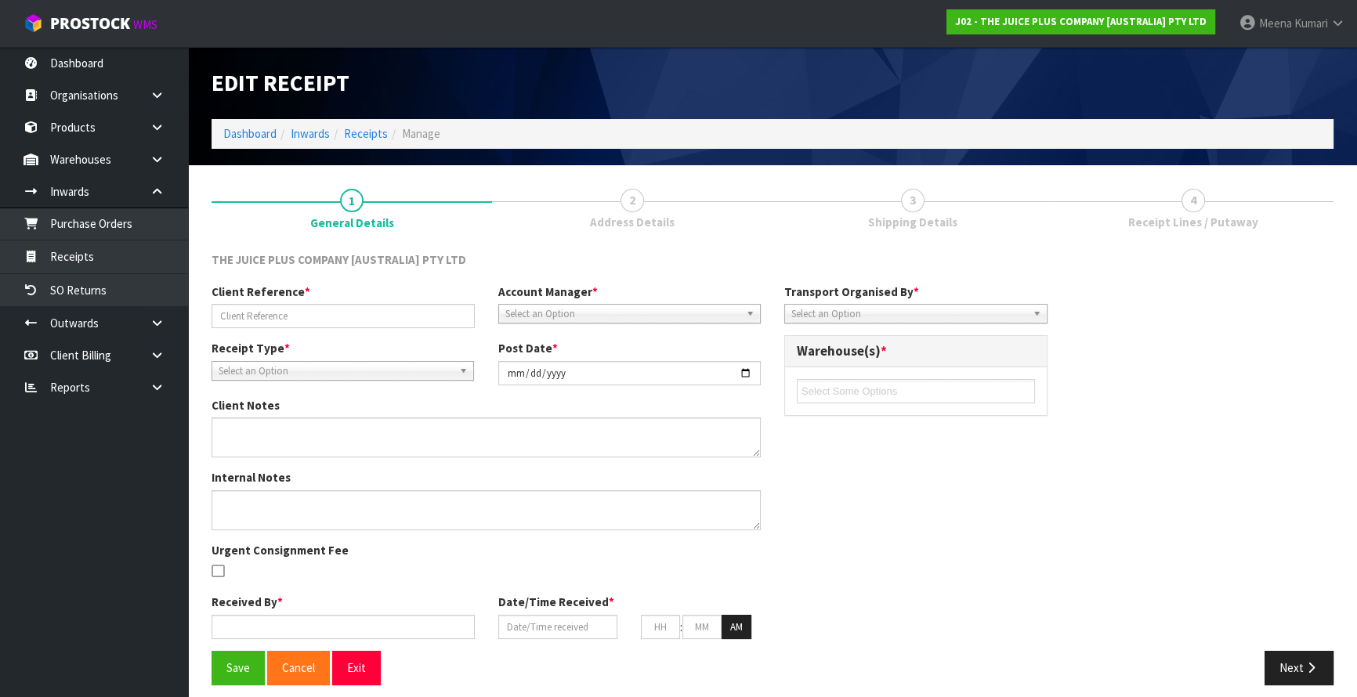
type input "LUMINATE AU/NZ/SEP-25"
type input "2025-09-23"
type input "Prabhneet Kaur"
type input "23/09/2025"
type input "02"
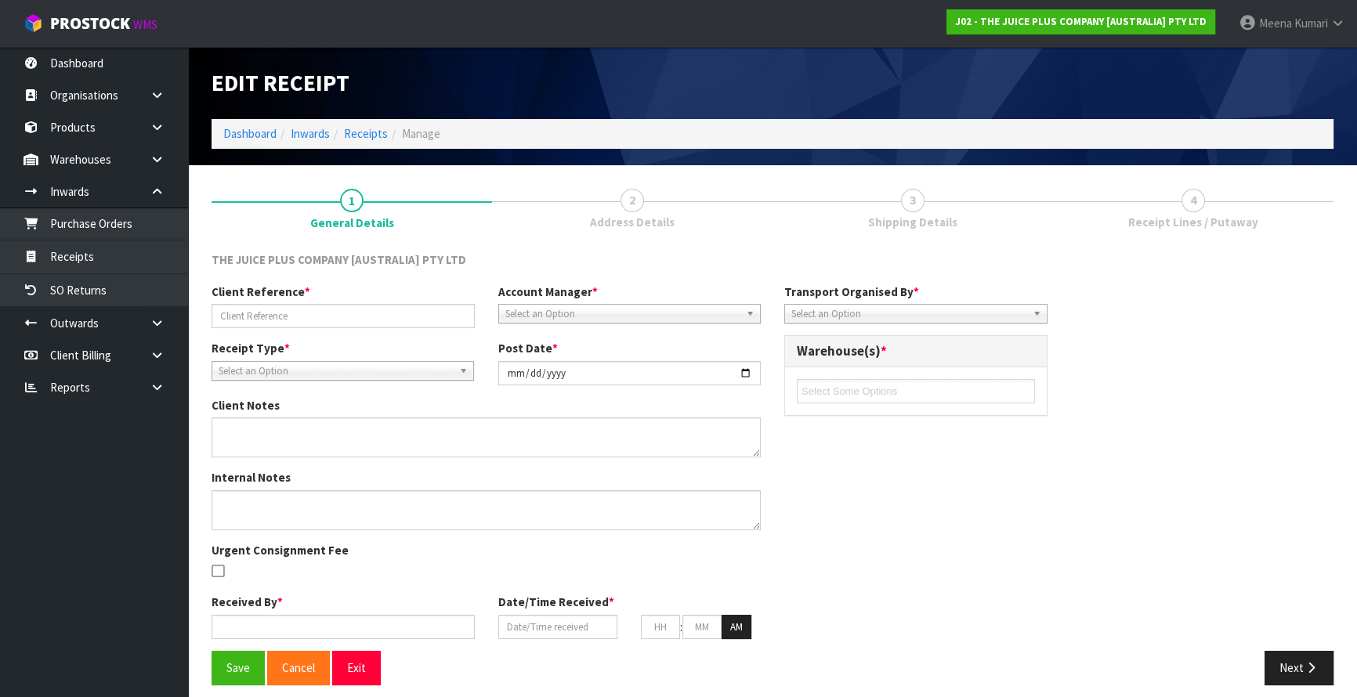
type input "51"
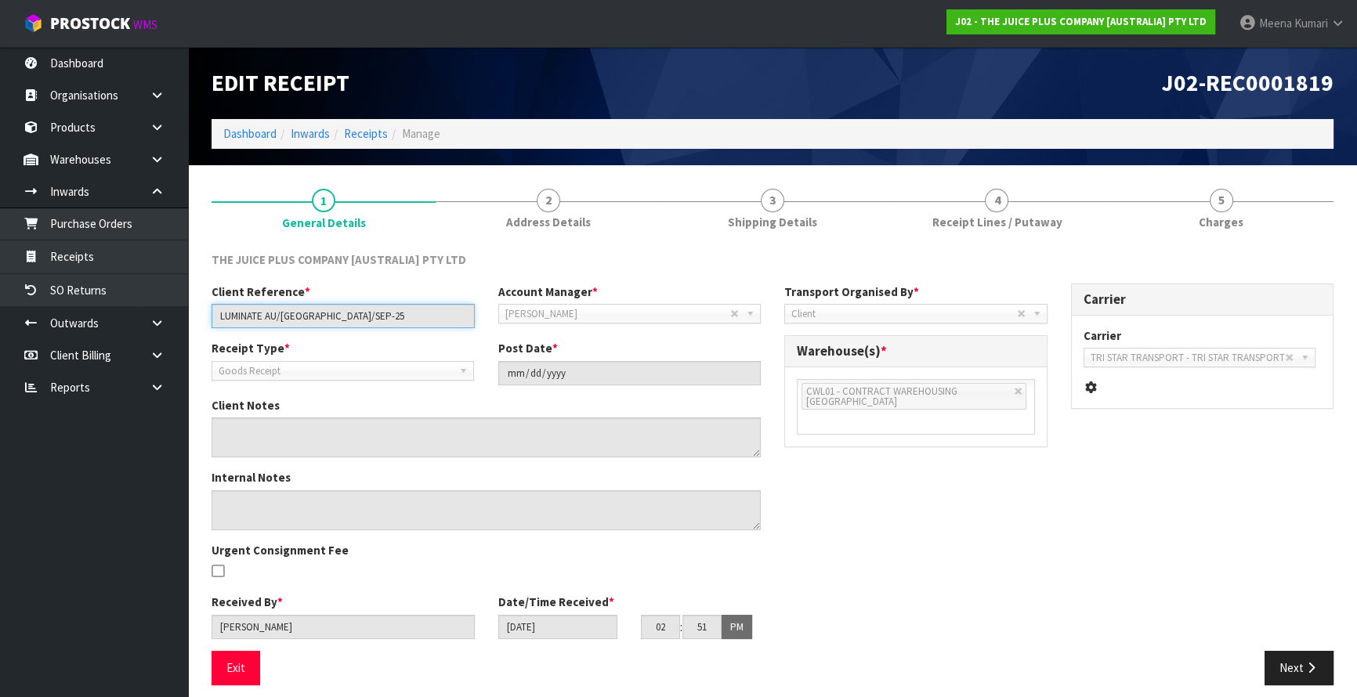
click at [338, 321] on input "LUMINATE AU/NZ/SEP-25" at bounding box center [343, 316] width 263 height 24
click at [673, 77] on h1 "Edit Receipt" at bounding box center [486, 83] width 549 height 25
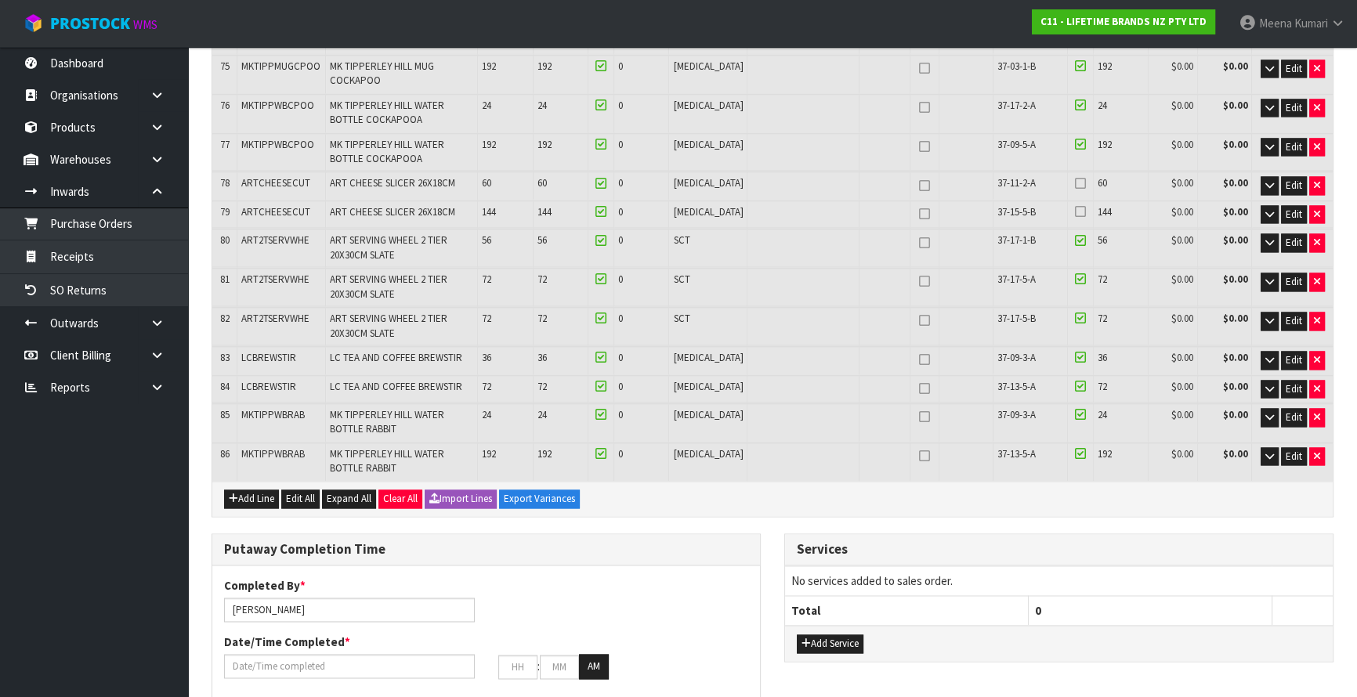
scroll to position [2950, 0]
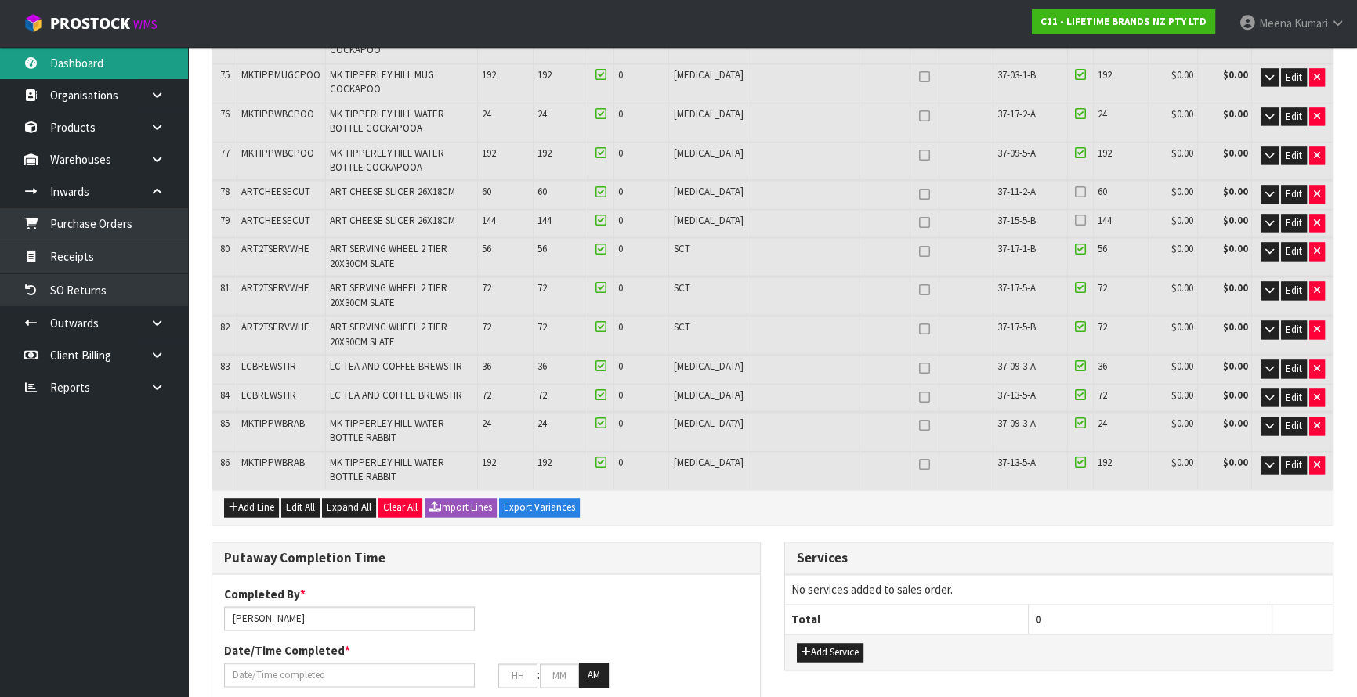
click at [122, 59] on link "Dashboard" at bounding box center [94, 63] width 188 height 32
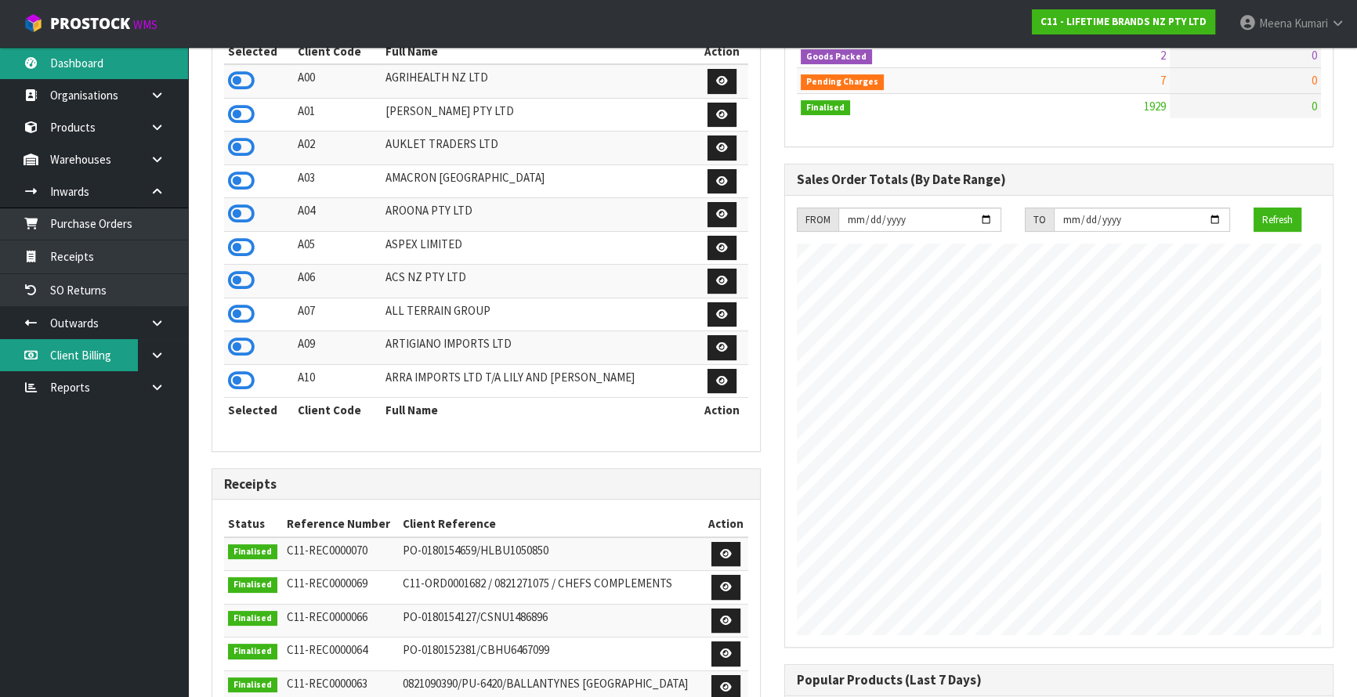
scroll to position [329, 0]
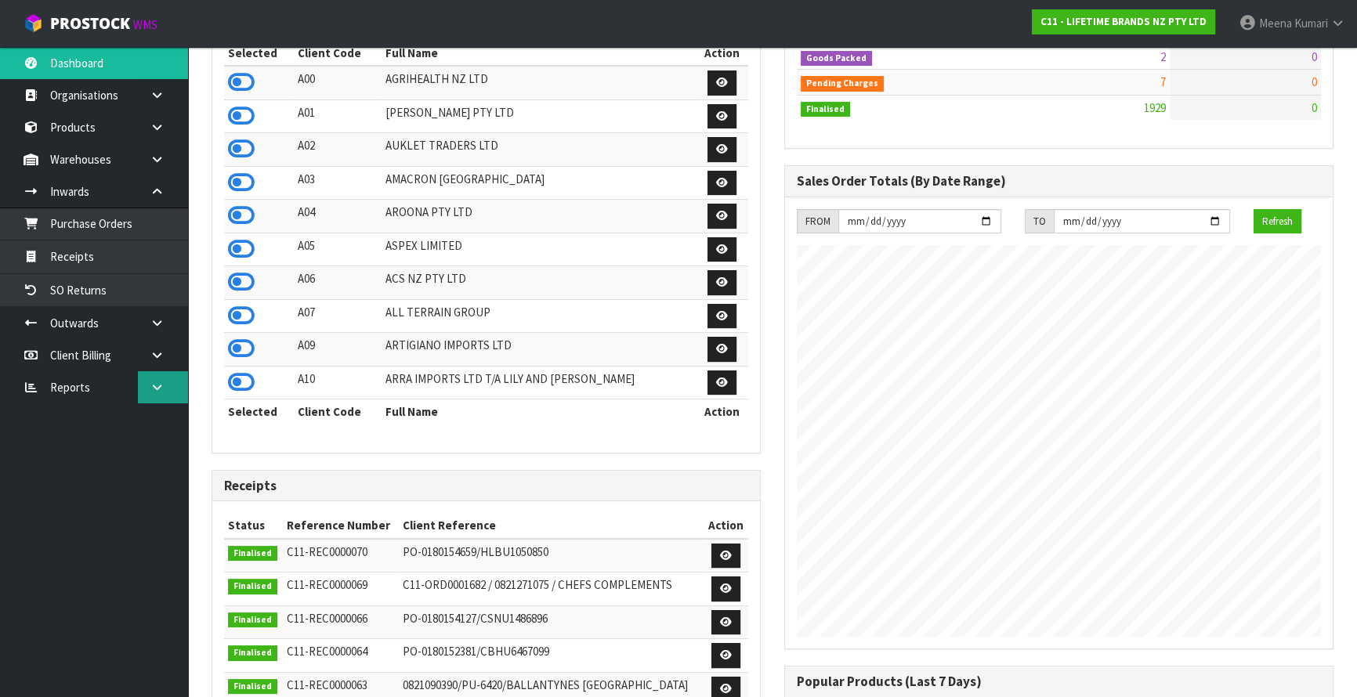
click at [158, 388] on icon at bounding box center [157, 388] width 15 height 12
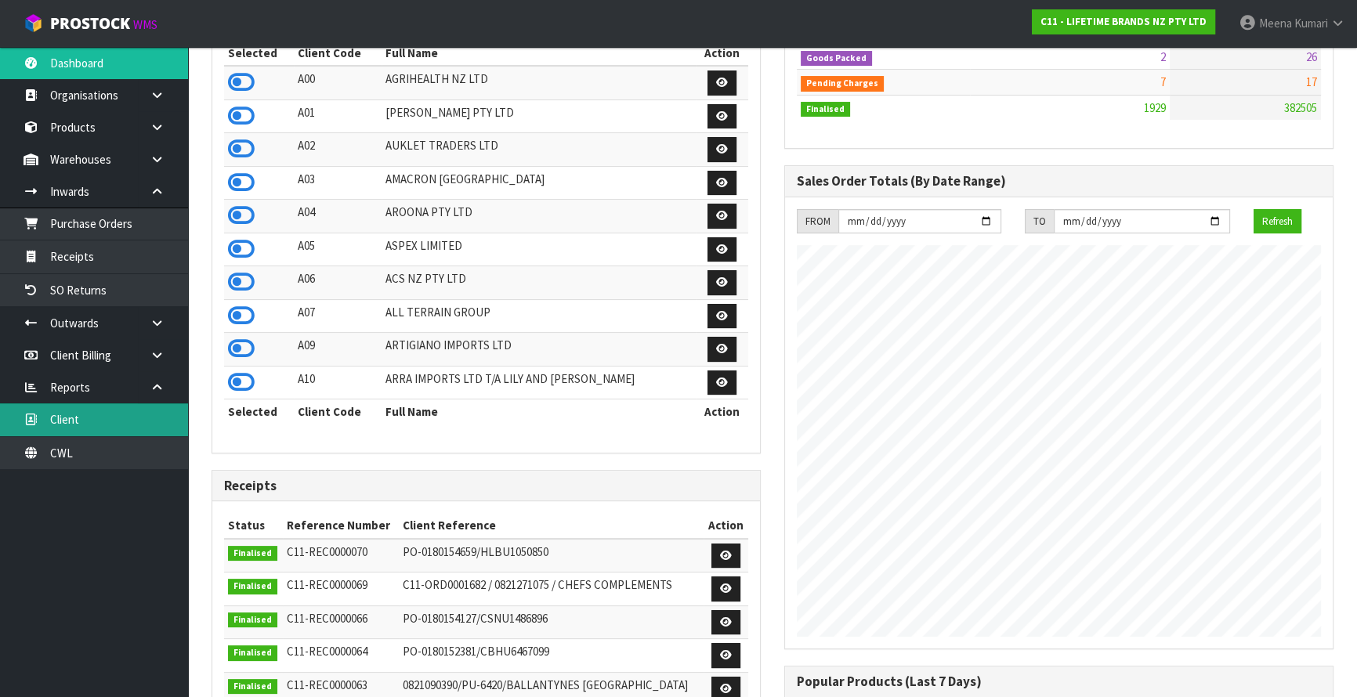
click at [150, 422] on link "Client" at bounding box center [94, 420] width 188 height 32
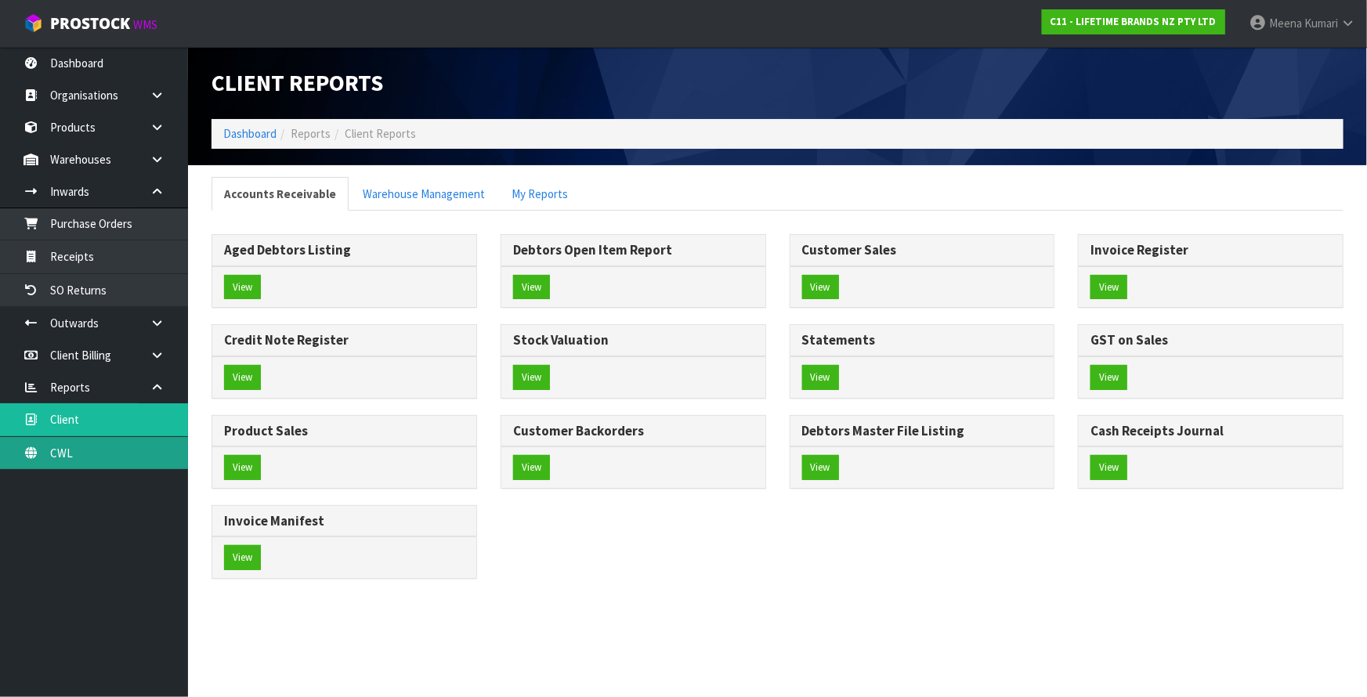
click at [107, 459] on link "CWL" at bounding box center [94, 453] width 188 height 32
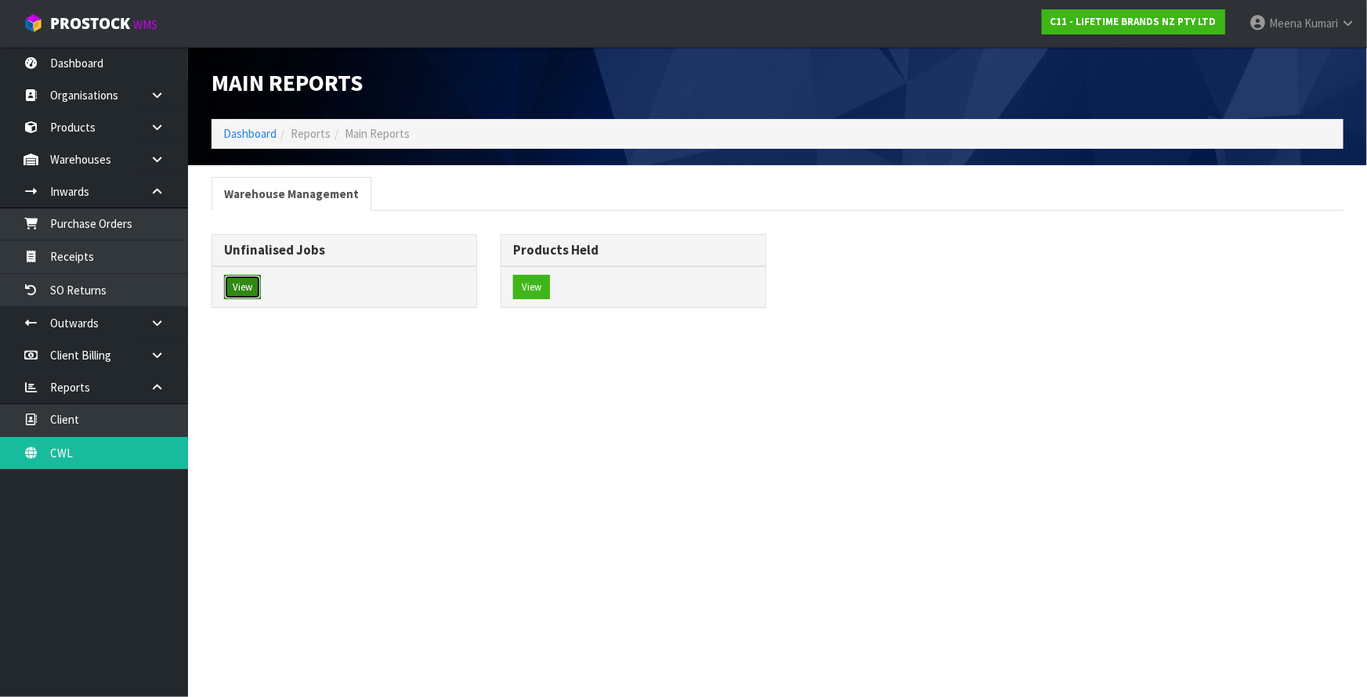
click at [260, 290] on button "View" at bounding box center [242, 287] width 37 height 25
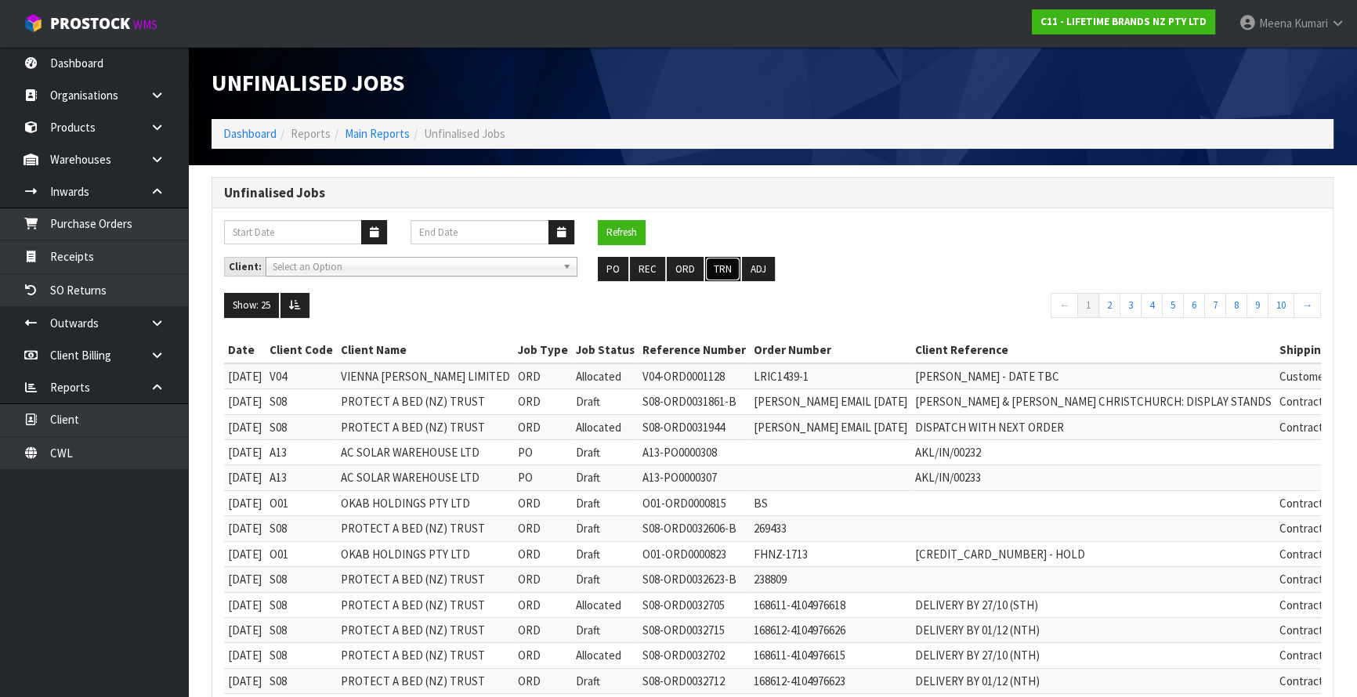
click at [723, 270] on button "TRN" at bounding box center [722, 269] width 35 height 25
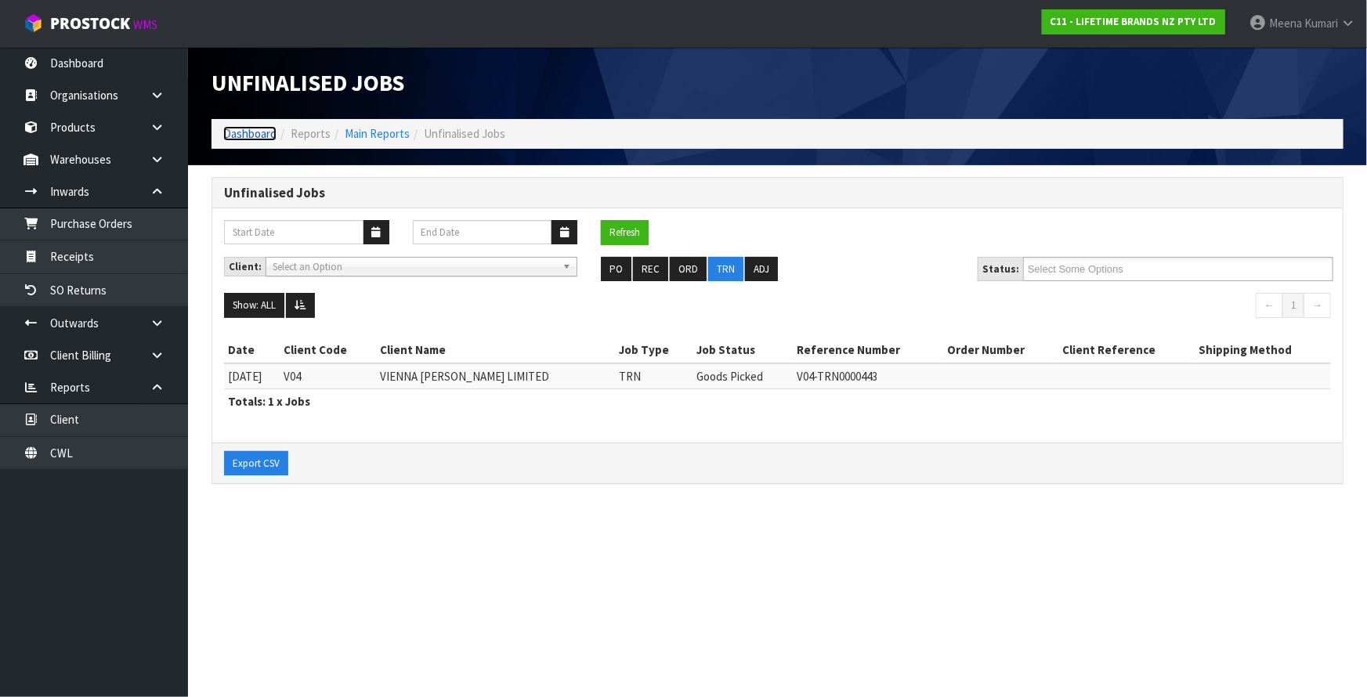
click at [245, 133] on link "Dashboard" at bounding box center [249, 133] width 53 height 15
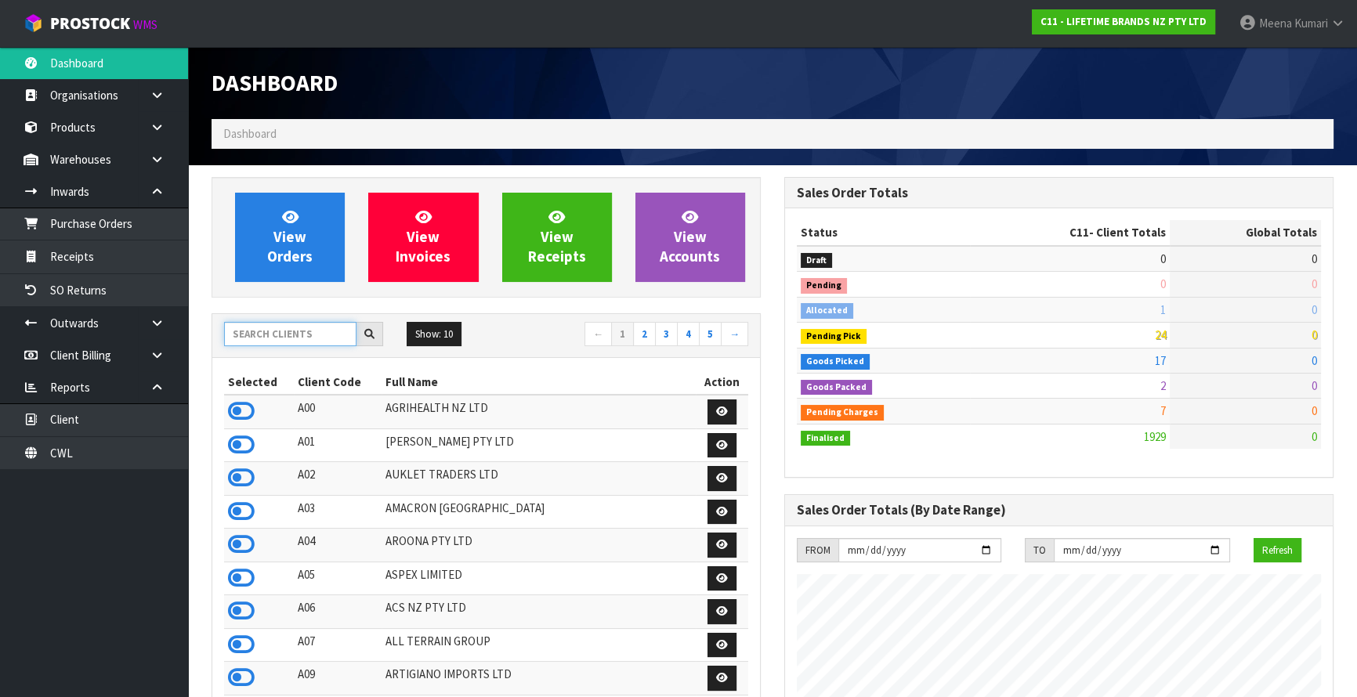
click at [313, 337] on input "text" at bounding box center [290, 334] width 132 height 24
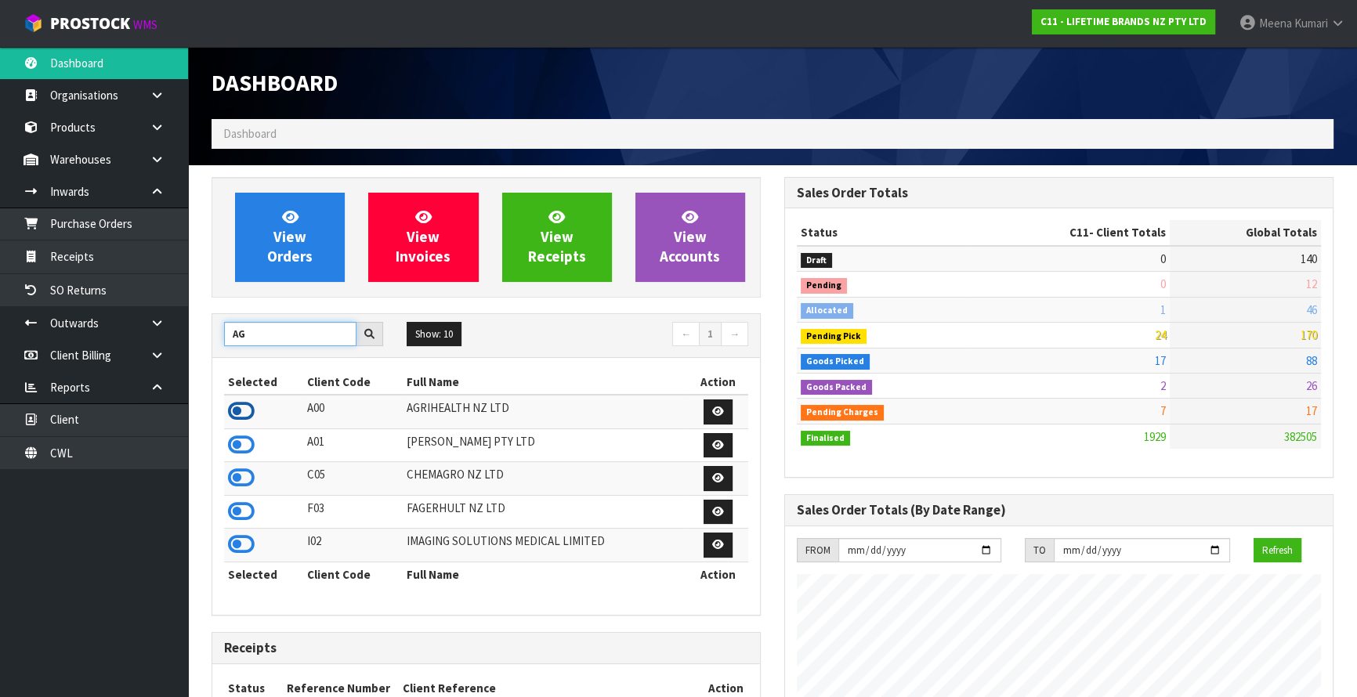
type input "AG"
click at [245, 414] on icon at bounding box center [241, 412] width 27 height 24
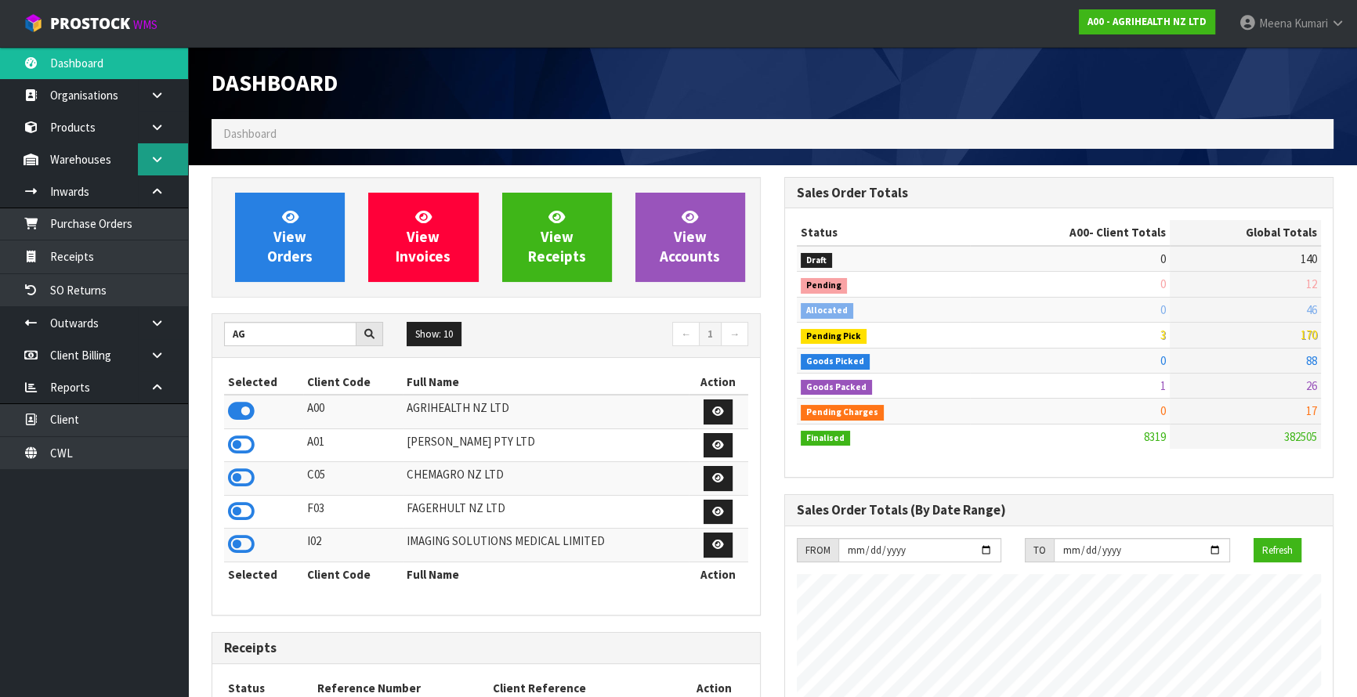
click at [180, 162] on link at bounding box center [163, 159] width 50 height 32
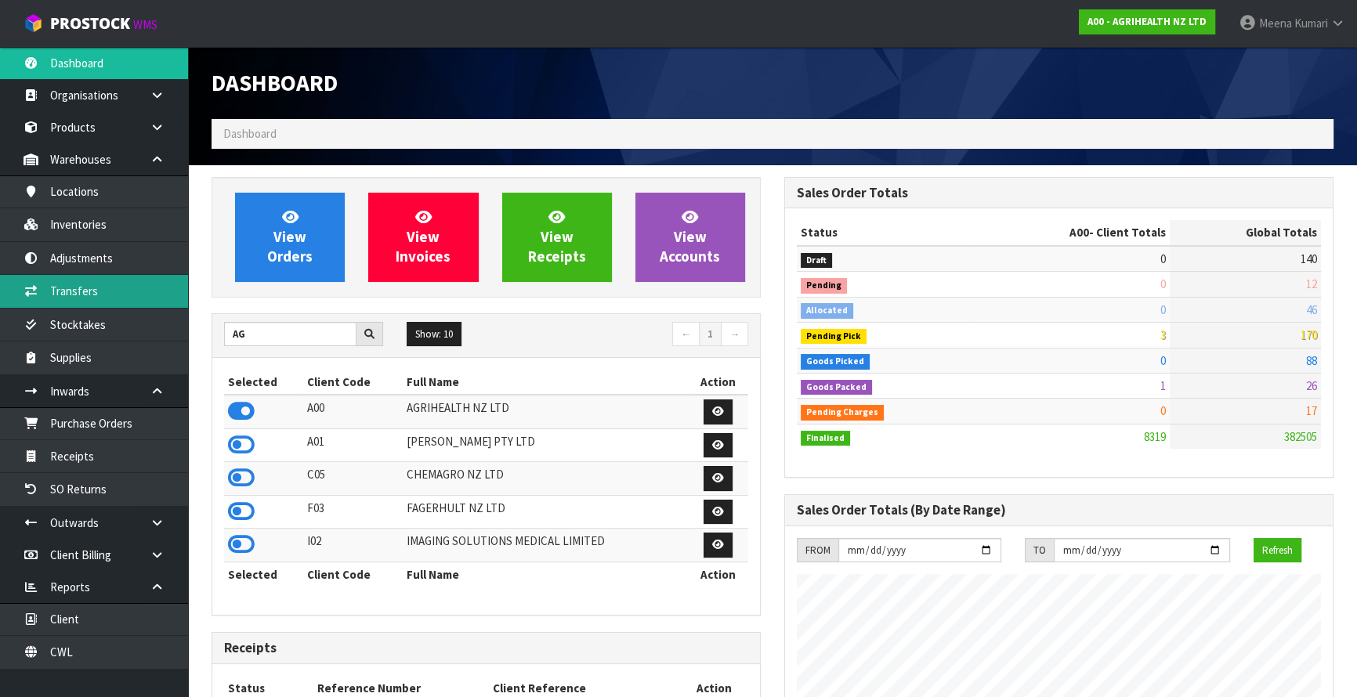
click at [150, 299] on link "Transfers" at bounding box center [94, 291] width 188 height 32
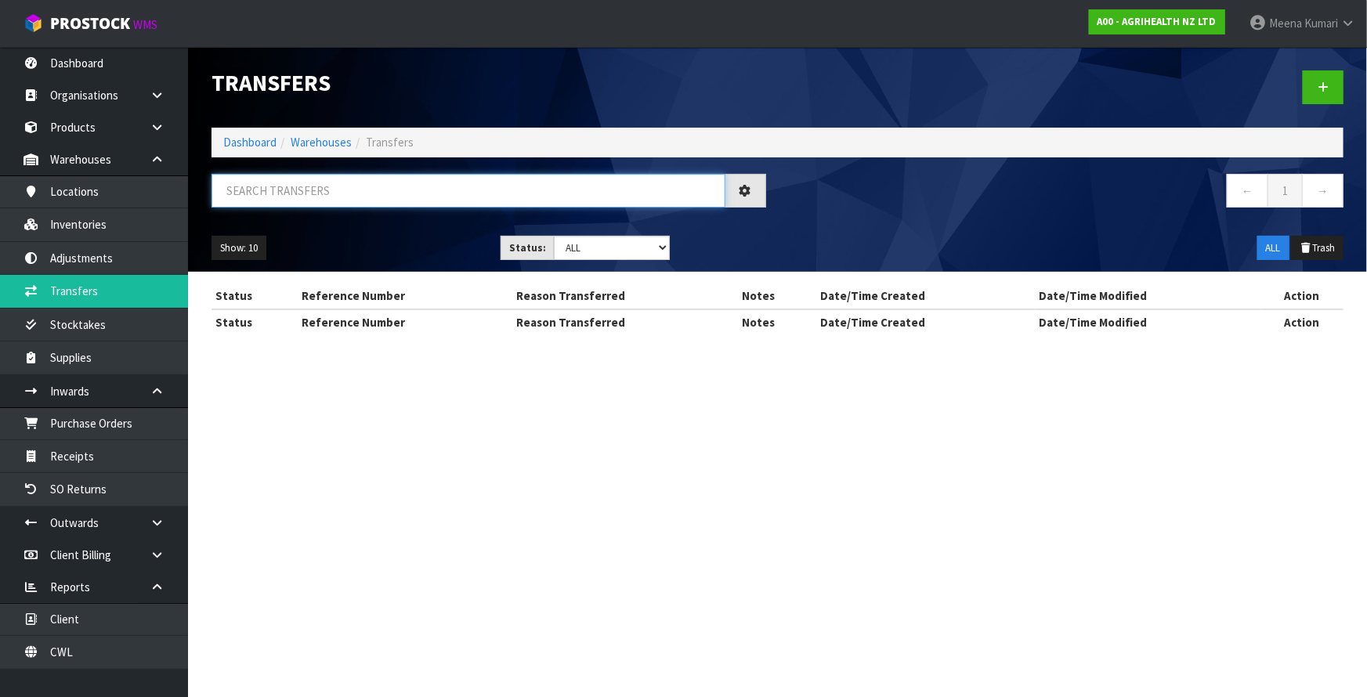
click at [369, 192] on input "text" at bounding box center [469, 191] width 514 height 34
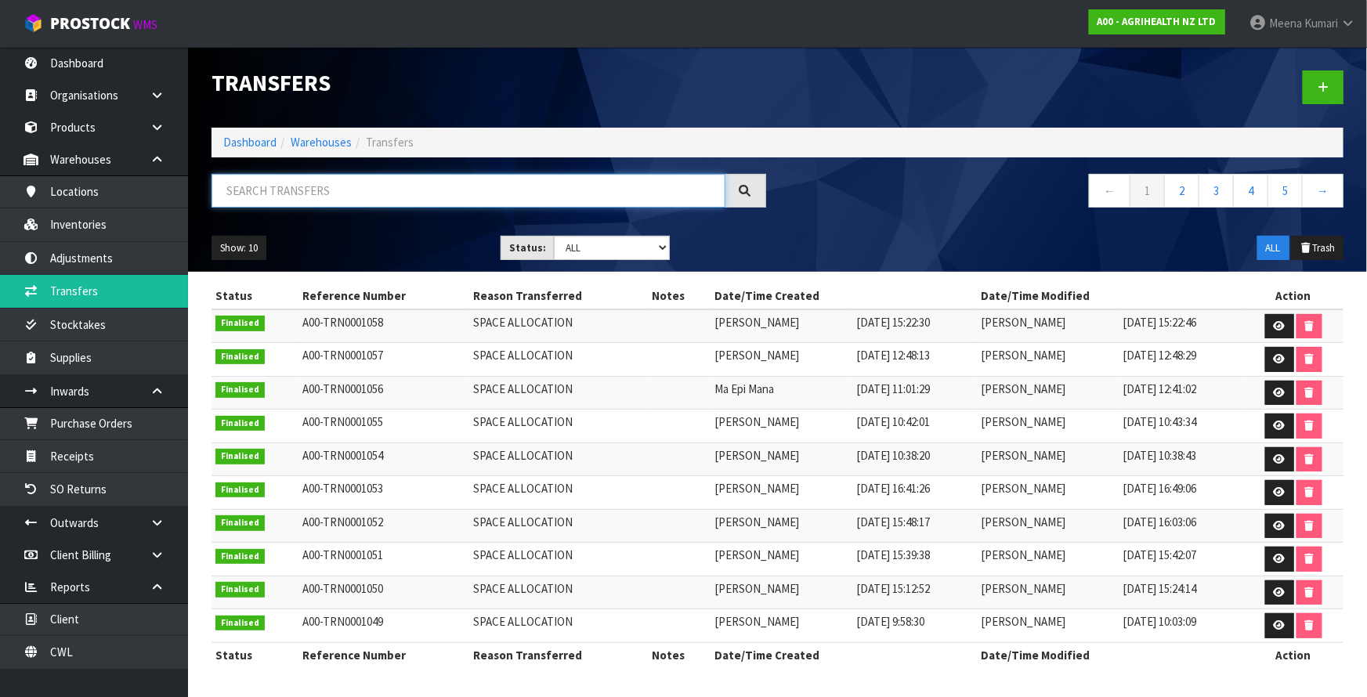
paste input "2450"
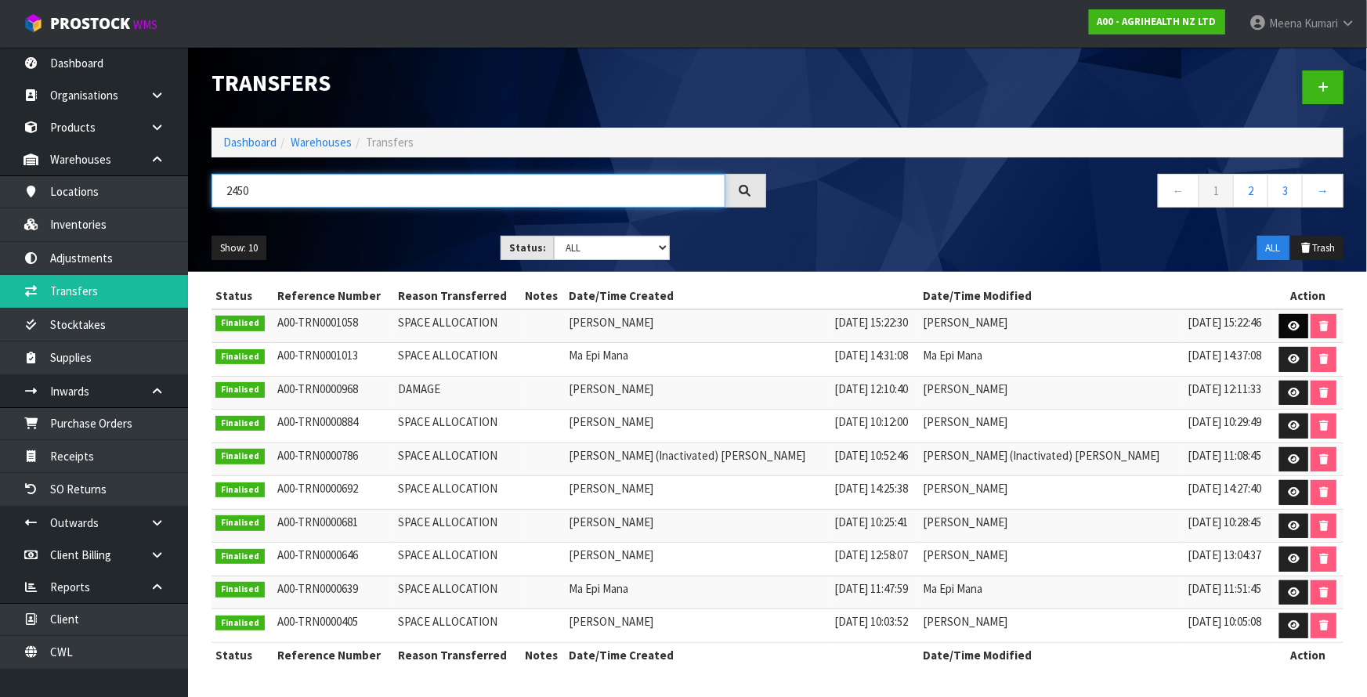
type input "2450"
click at [1295, 325] on link at bounding box center [1294, 326] width 29 height 25
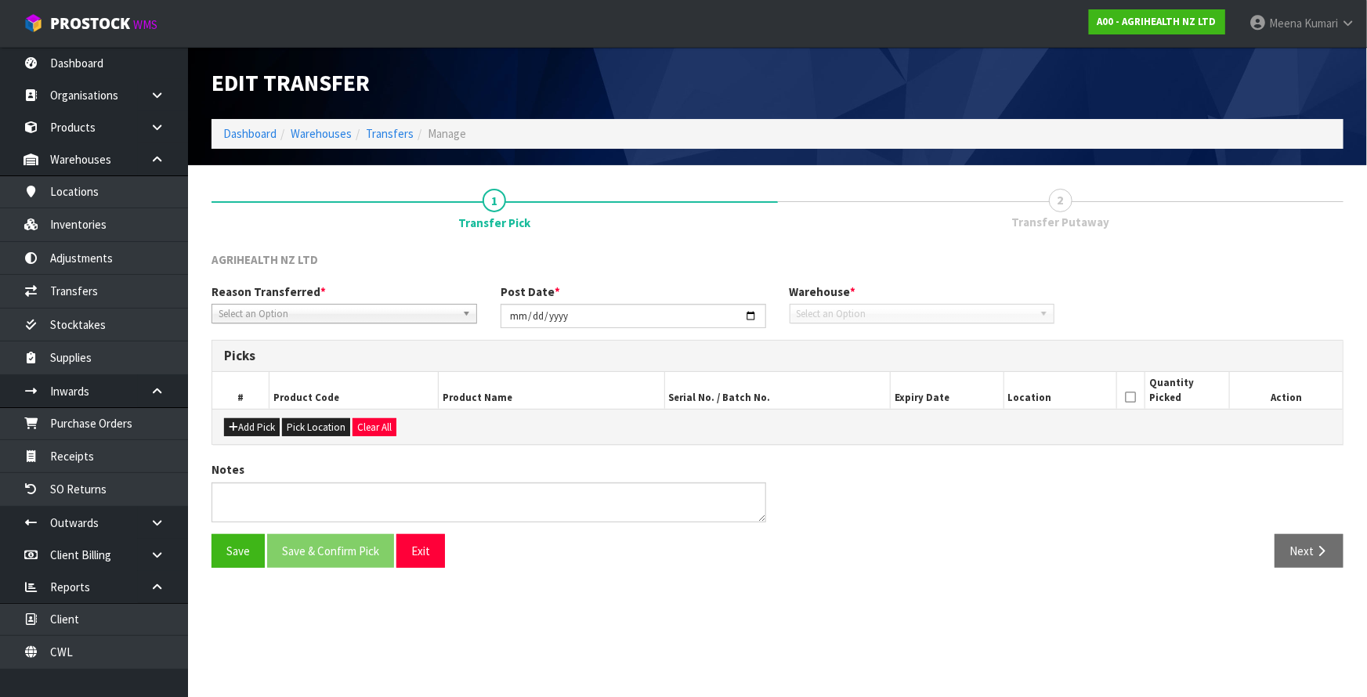
type input "[DATE]"
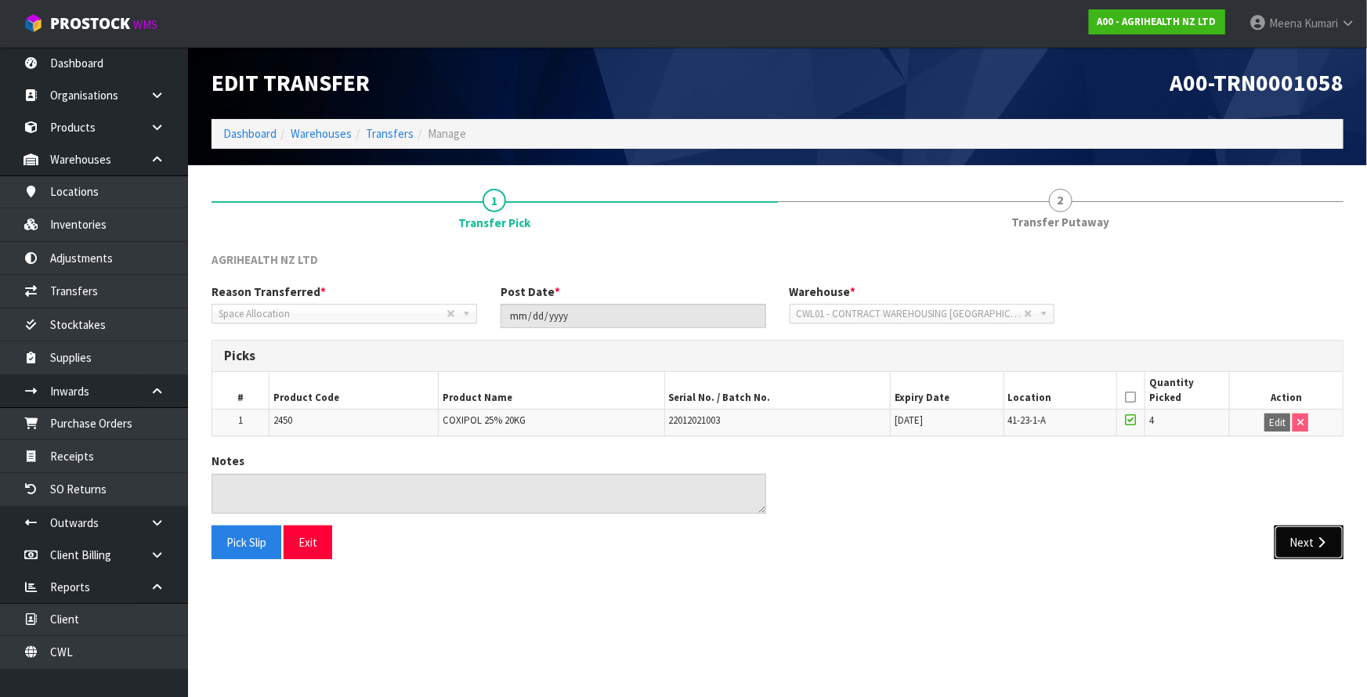
click at [1310, 537] on button "Next" at bounding box center [1309, 543] width 69 height 34
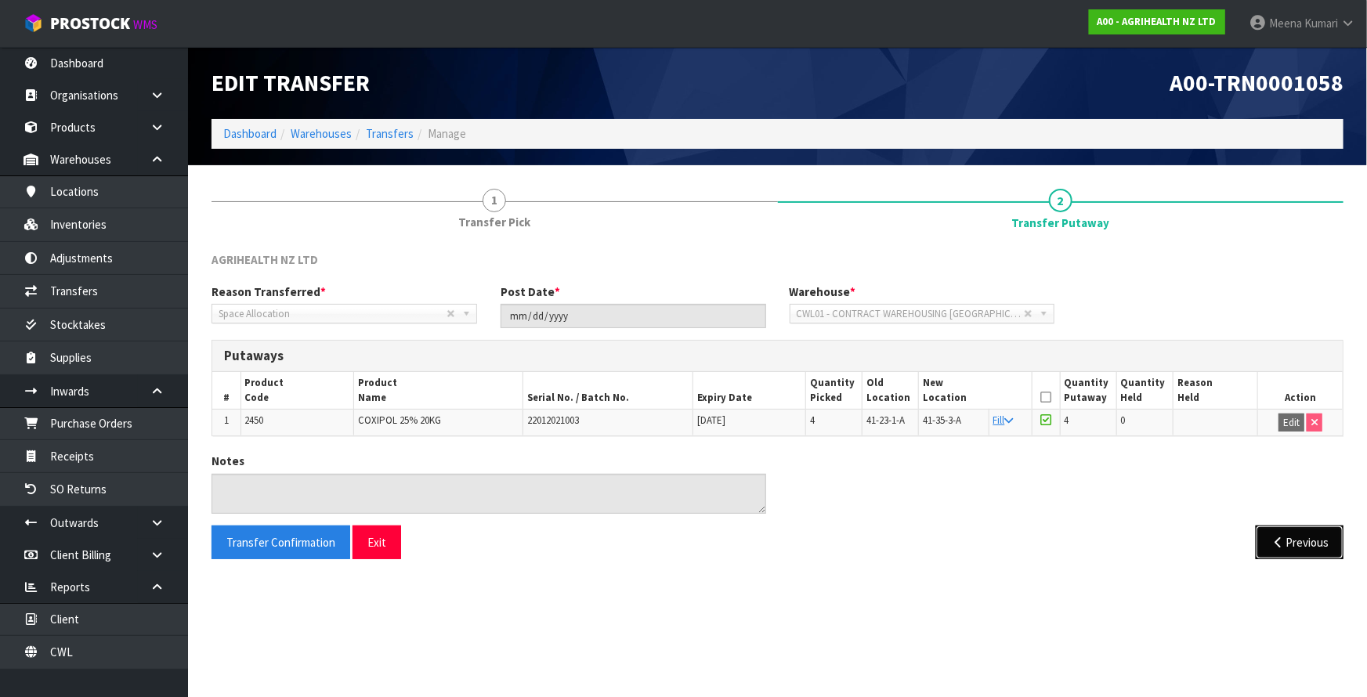
click at [1303, 535] on button "Previous" at bounding box center [1300, 543] width 88 height 34
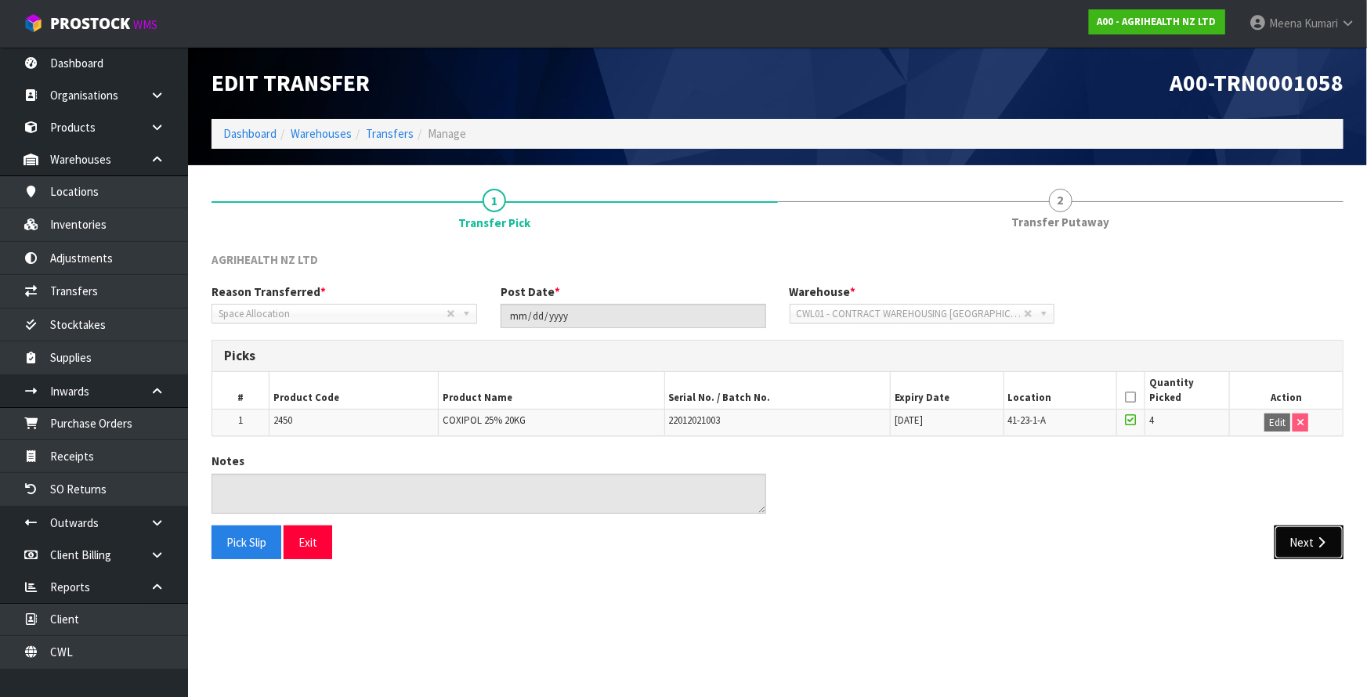
click at [1303, 535] on button "Next" at bounding box center [1309, 543] width 69 height 34
